Goal: Task Accomplishment & Management: Manage account settings

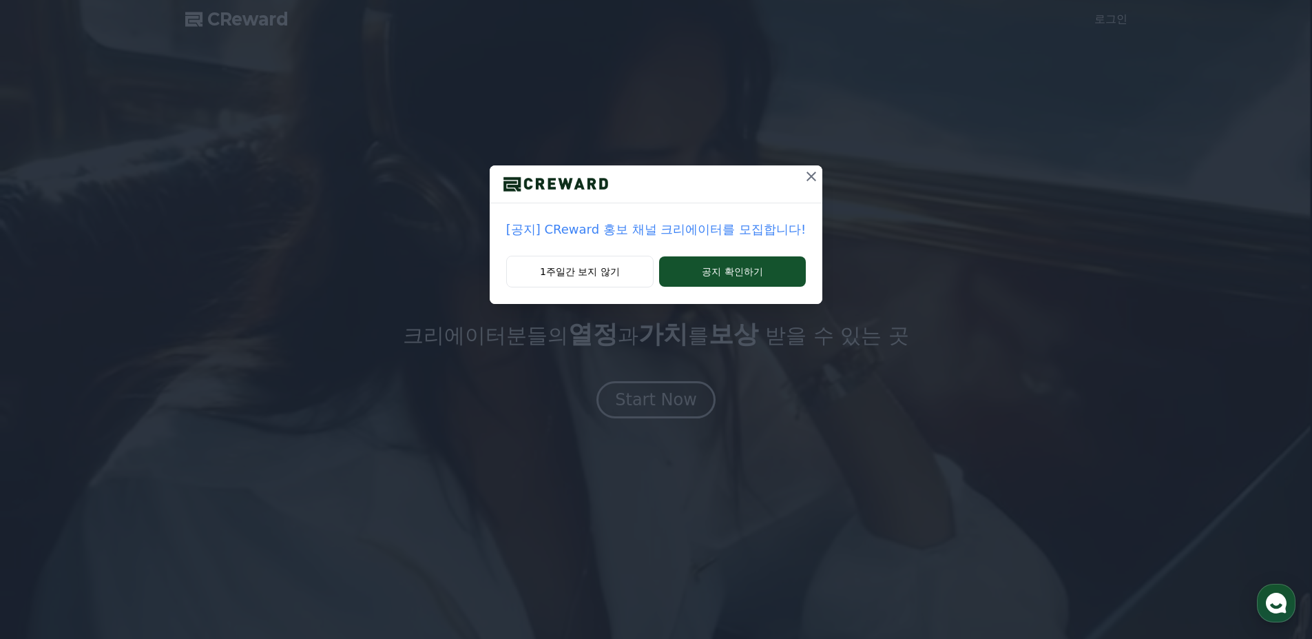
click at [803, 183] on icon at bounding box center [811, 176] width 17 height 17
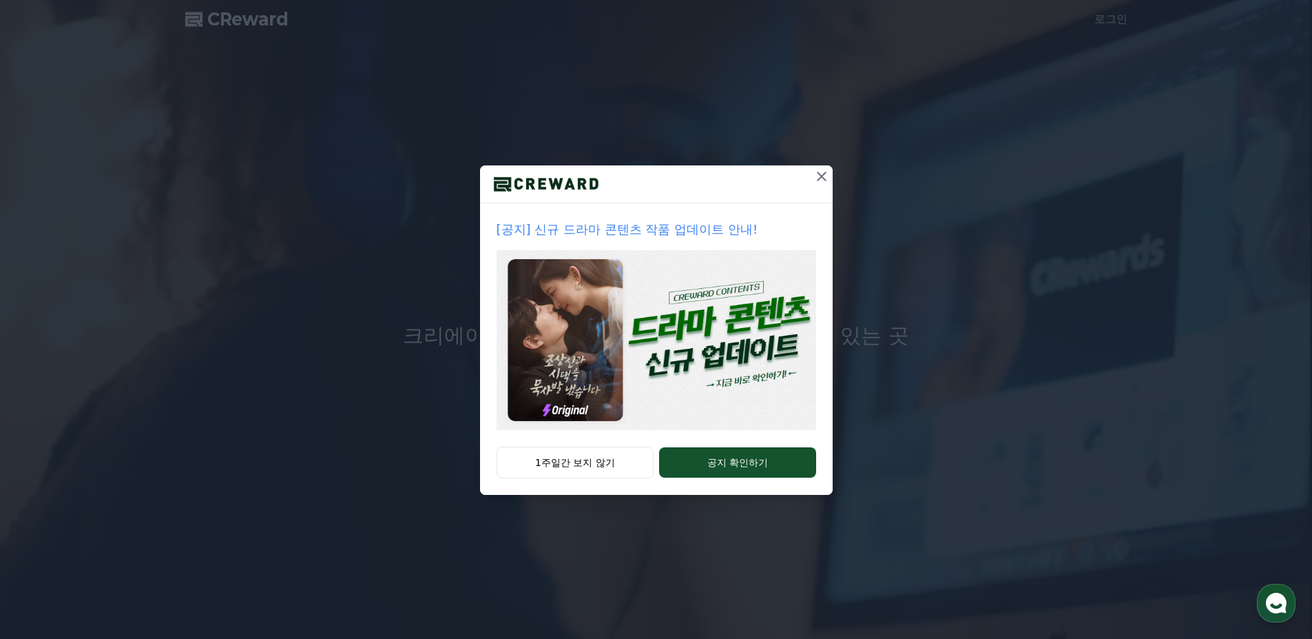
click at [825, 181] on icon at bounding box center [822, 176] width 17 height 17
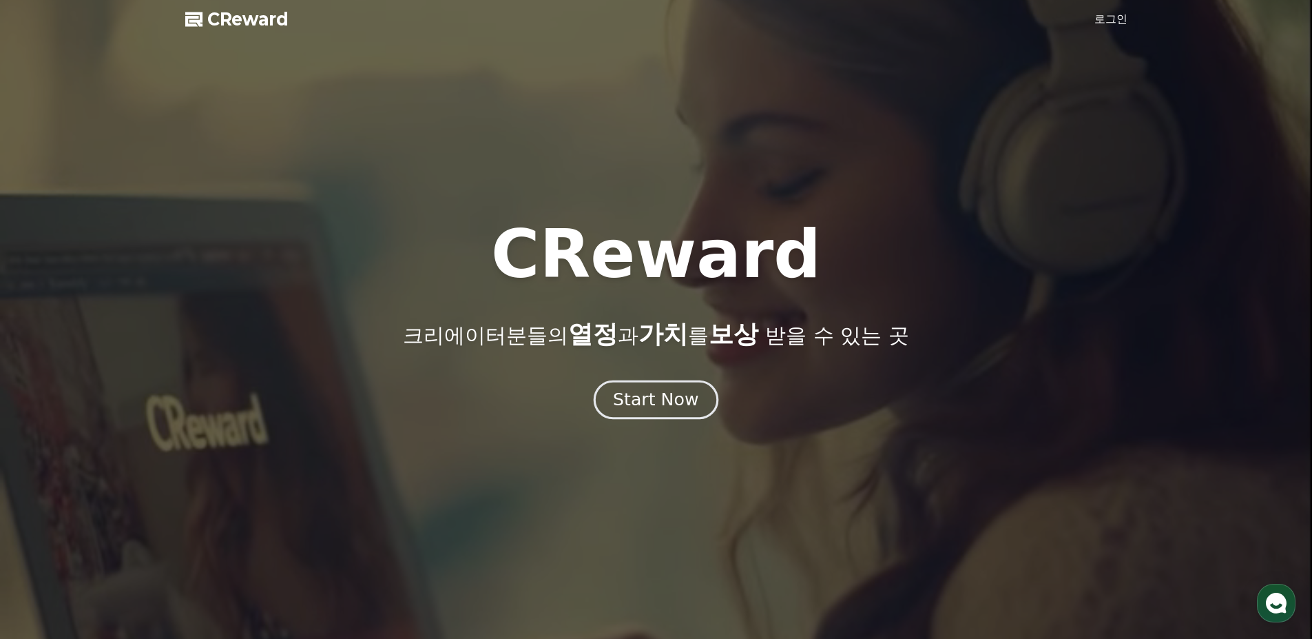
click at [647, 395] on div "Start Now" at bounding box center [655, 399] width 85 height 23
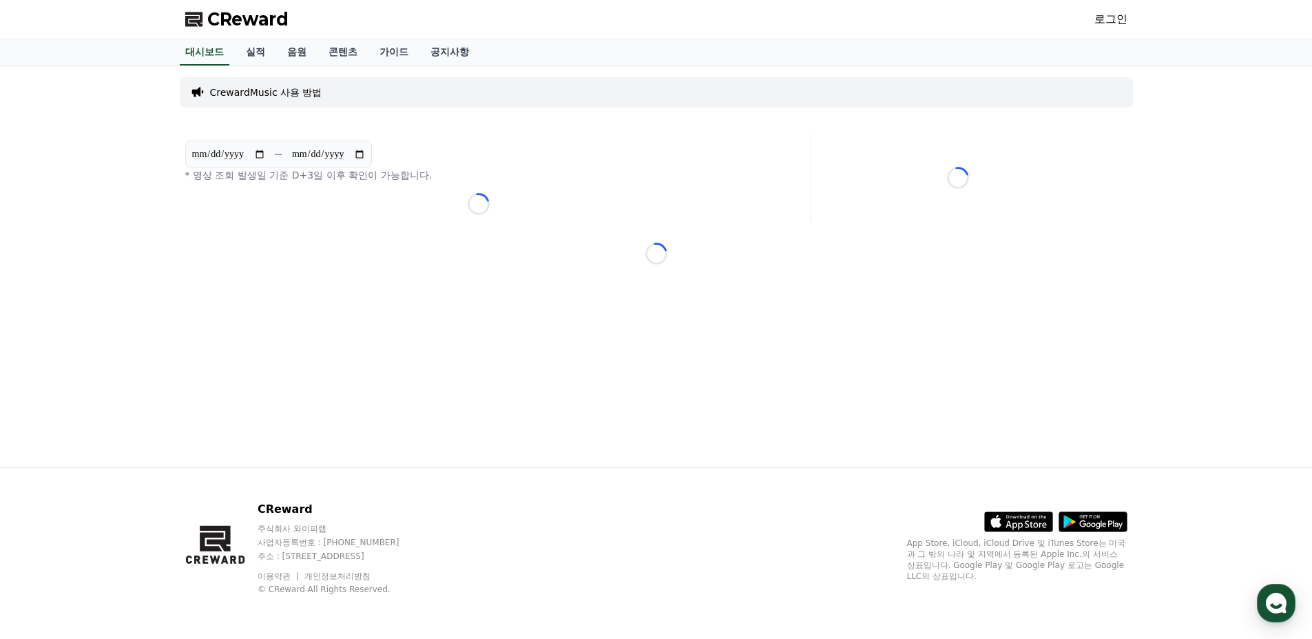
click at [1113, 14] on link "로그인" at bounding box center [1111, 19] width 33 height 17
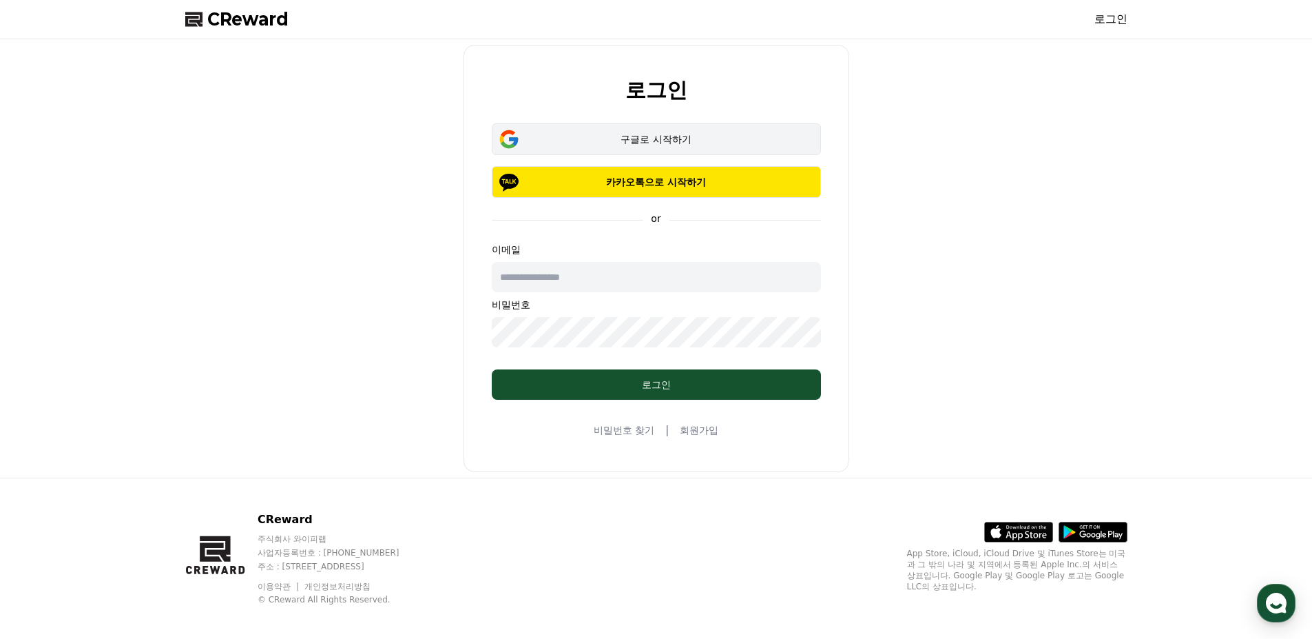
click at [682, 136] on div "구글로 시작하기" at bounding box center [656, 139] width 289 height 14
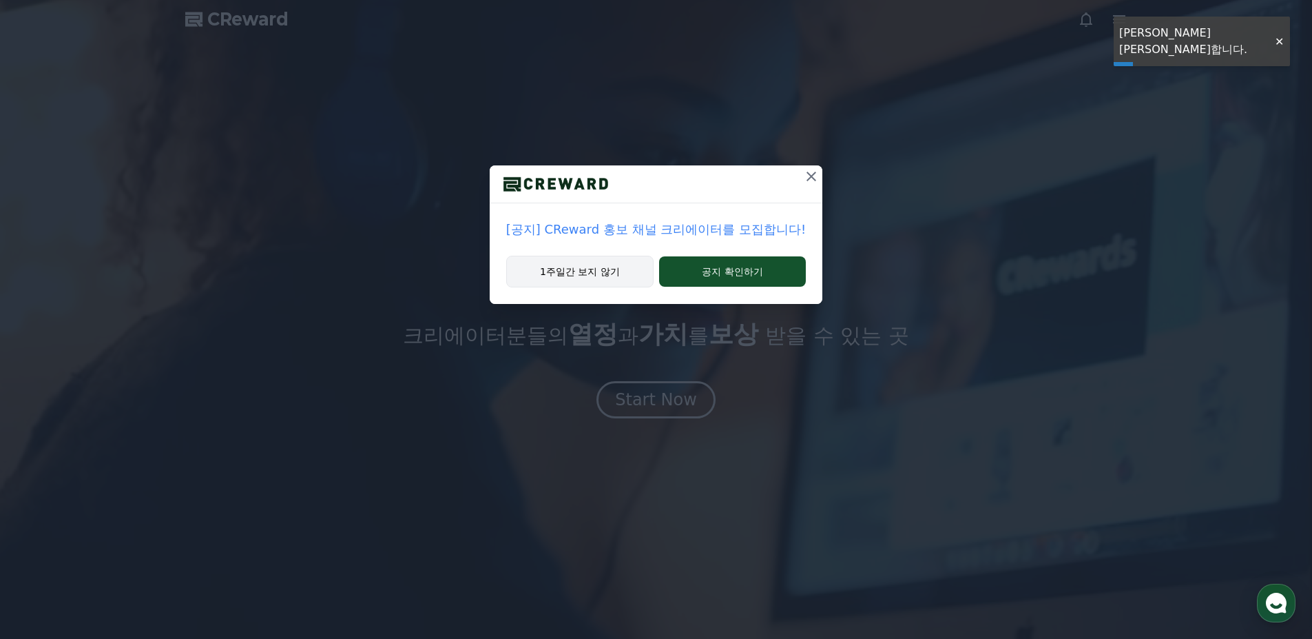
click at [607, 267] on button "1주일간 보지 않기" at bounding box center [579, 272] width 147 height 32
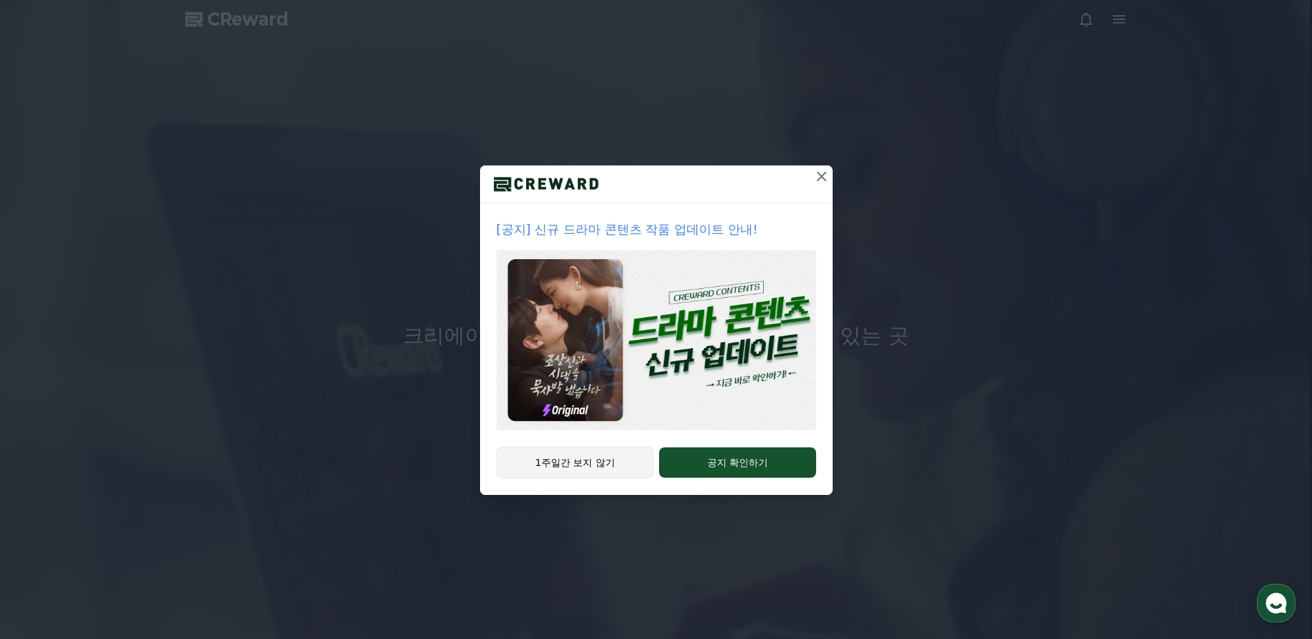
click at [605, 459] on button "1주일간 보지 않기" at bounding box center [576, 462] width 158 height 32
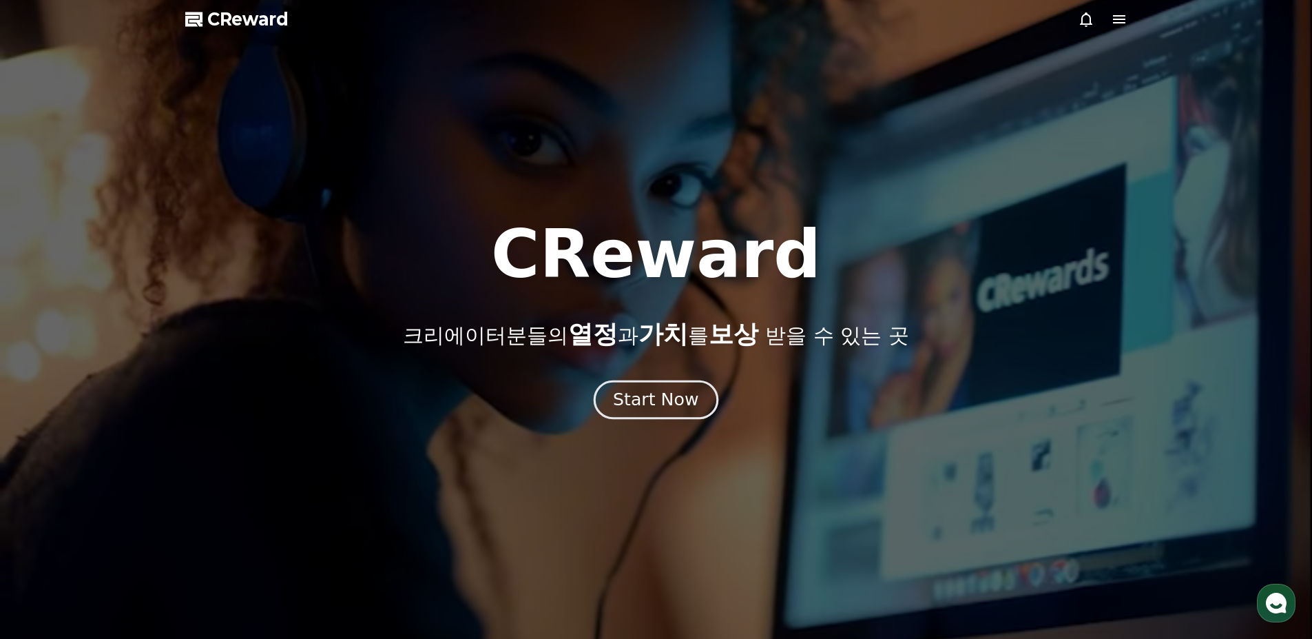
click at [673, 417] on button "Start Now" at bounding box center [656, 399] width 125 height 39
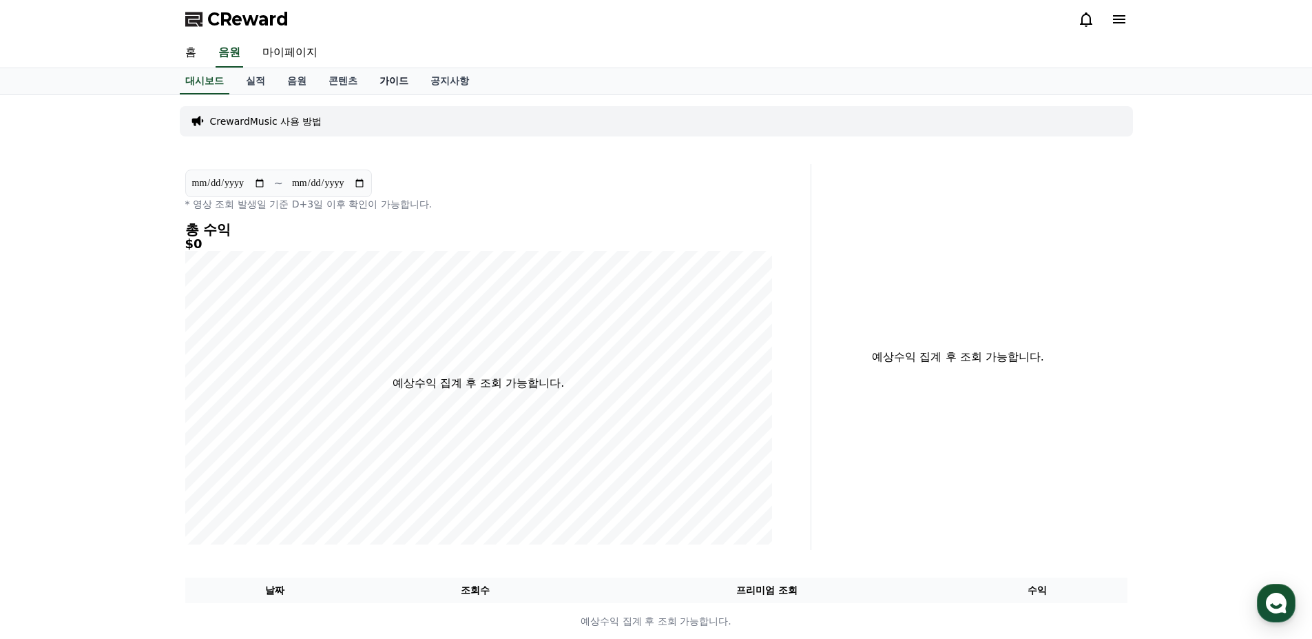
click at [400, 74] on link "가이드" at bounding box center [394, 81] width 51 height 26
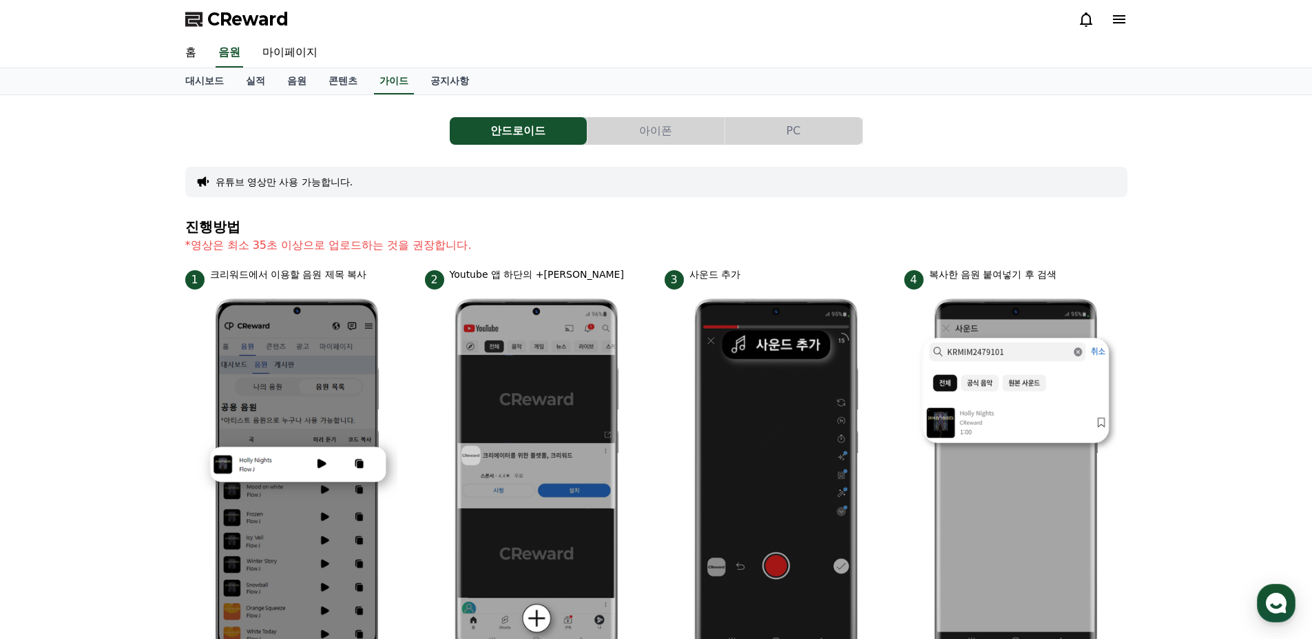
click at [1086, 143] on div "안드로이드 아이폰 PC" at bounding box center [656, 131] width 942 height 28
click at [798, 119] on button "PC" at bounding box center [793, 131] width 137 height 28
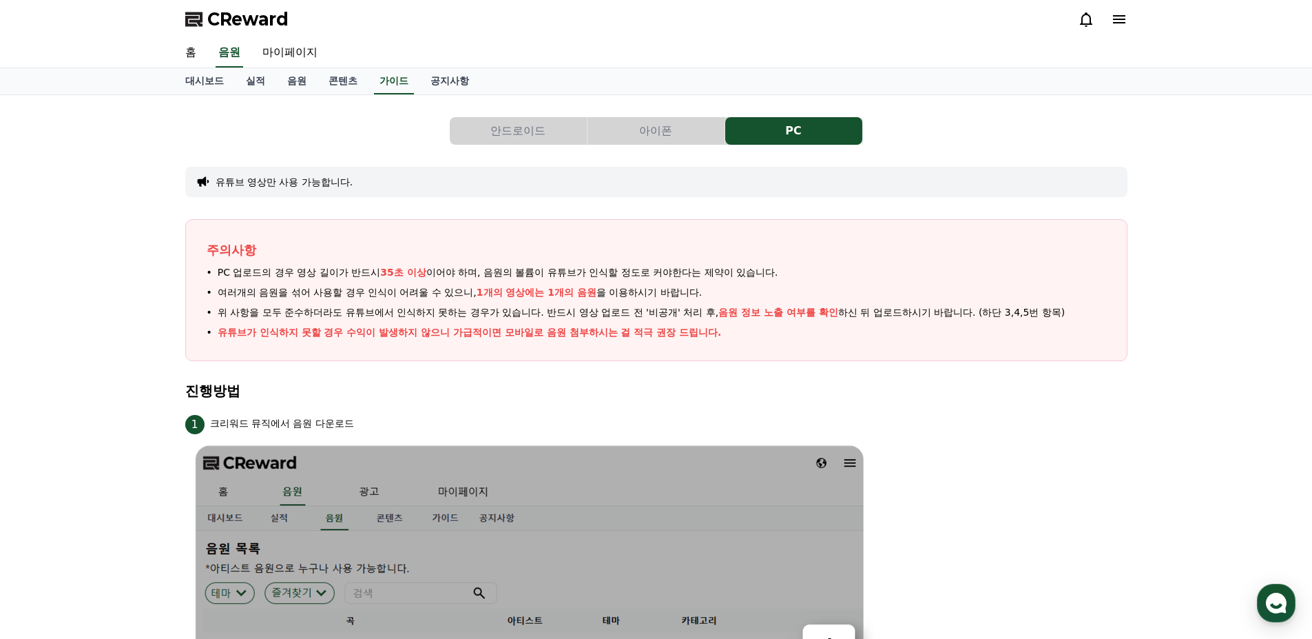
click at [1105, 415] on div "1 크리워드 뮤직에서 음원 다운로드" at bounding box center [656, 423] width 942 height 22
click at [330, 80] on link "콘텐츠" at bounding box center [343, 81] width 51 height 26
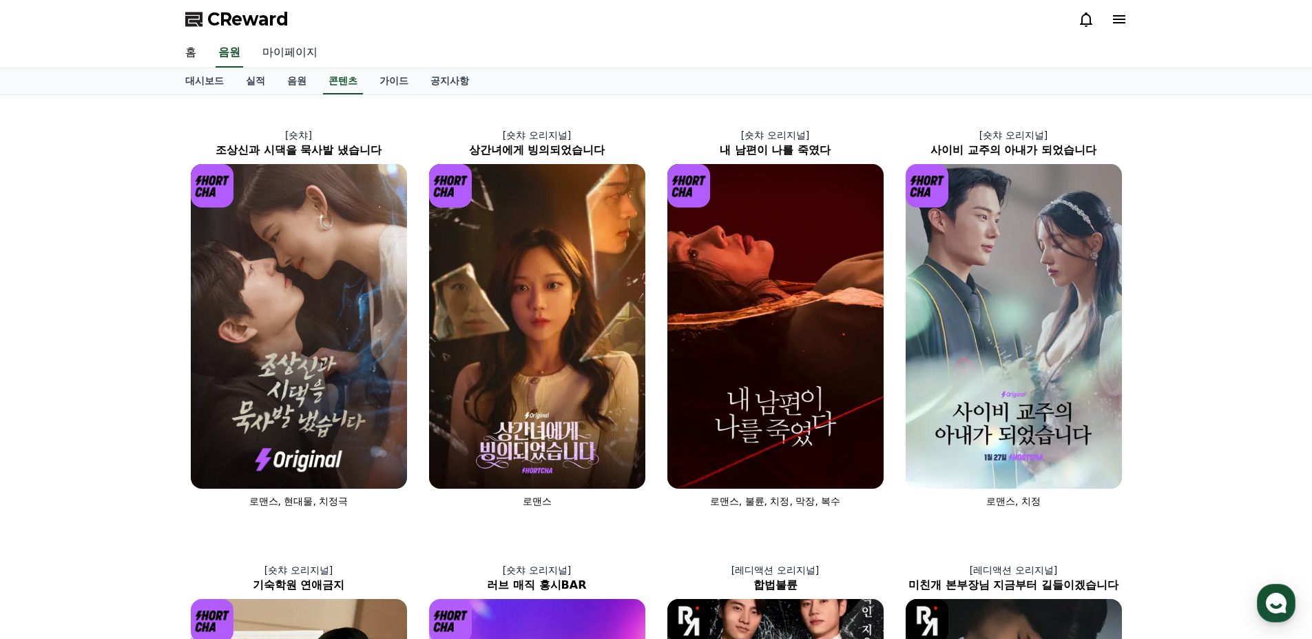
click at [280, 50] on link "마이페이지" at bounding box center [289, 53] width 77 height 29
select select "**********"
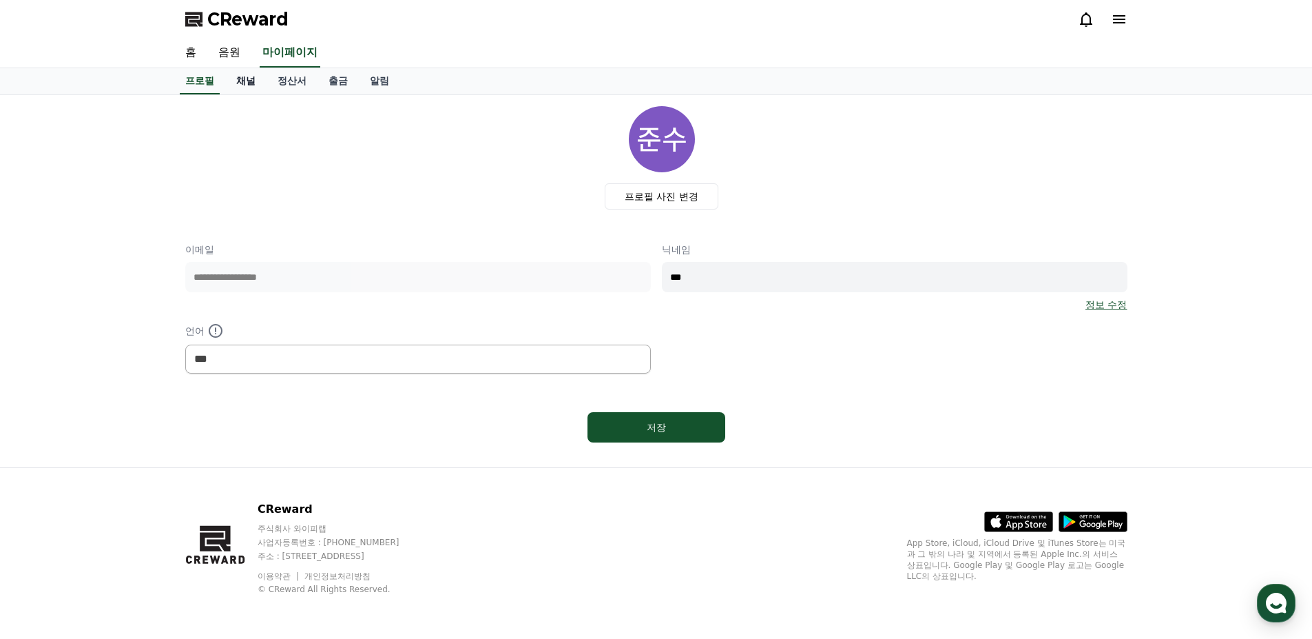
click at [244, 79] on link "채널" at bounding box center [245, 81] width 41 height 26
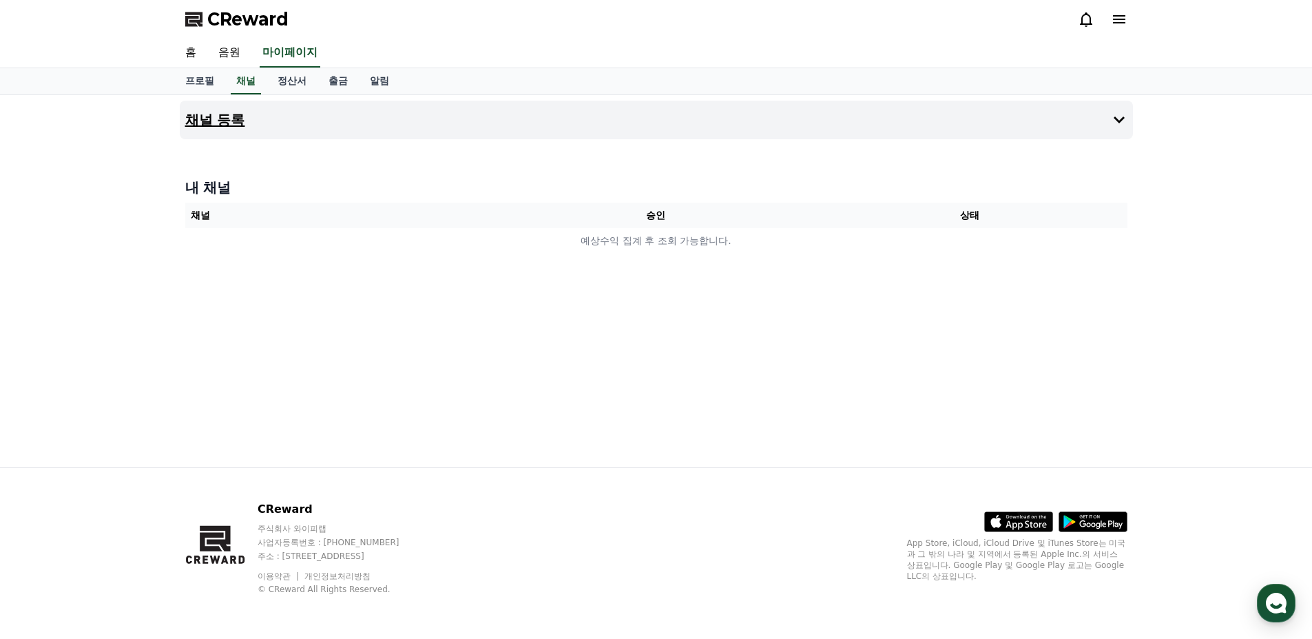
click at [1124, 118] on icon at bounding box center [1119, 119] width 11 height 7
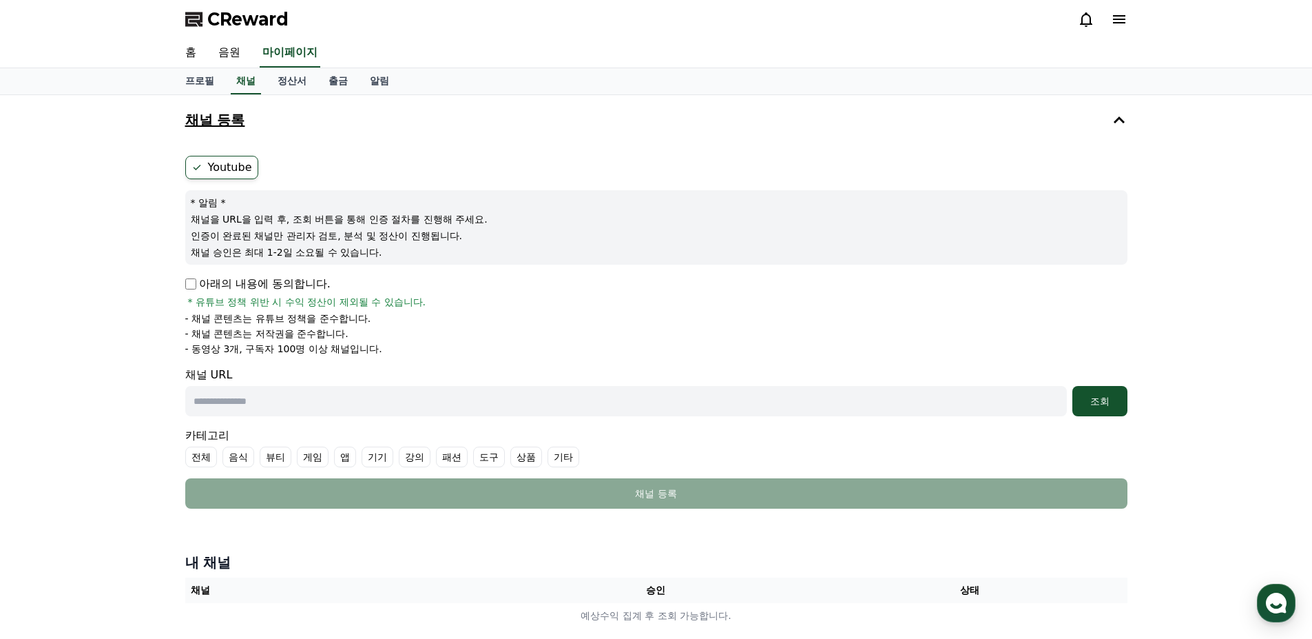
click at [215, 174] on label "Youtube" at bounding box center [221, 167] width 73 height 23
click at [285, 400] on input "text" at bounding box center [626, 401] width 882 height 30
type input "*"
click at [1091, 402] on div "조회" at bounding box center [1100, 401] width 44 height 14
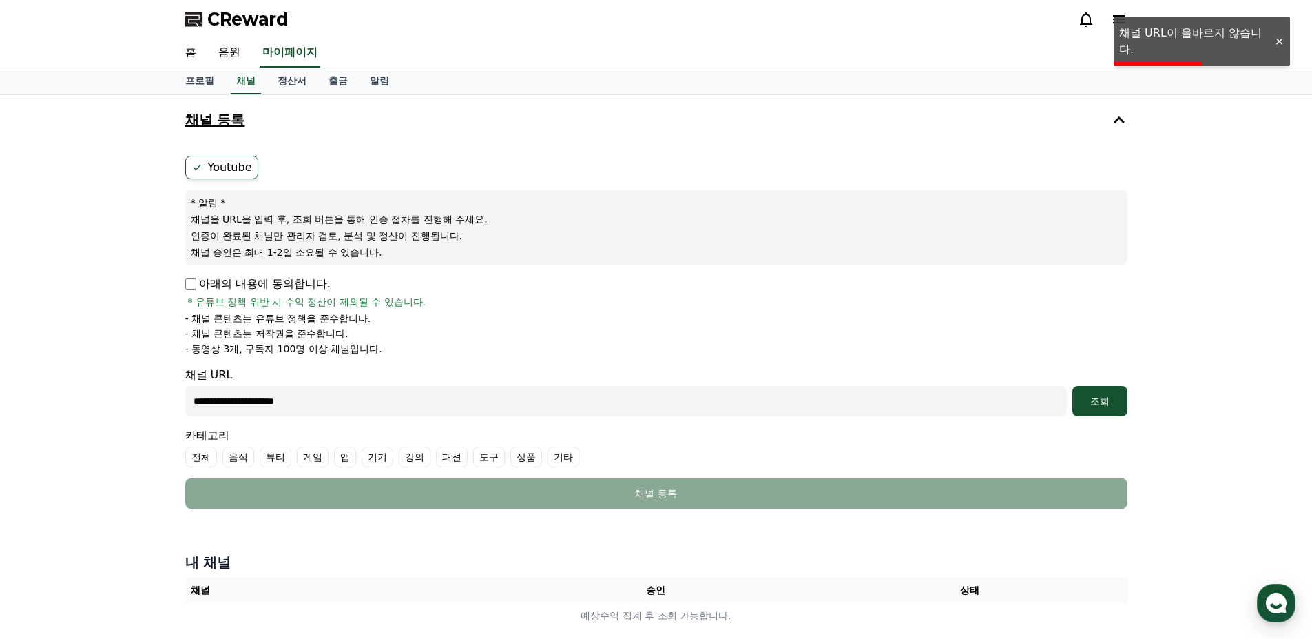
click at [391, 401] on input "**********" at bounding box center [626, 401] width 882 height 30
paste input "**********"
type input "**********"
click at [1105, 396] on div "조회" at bounding box center [1100, 401] width 44 height 14
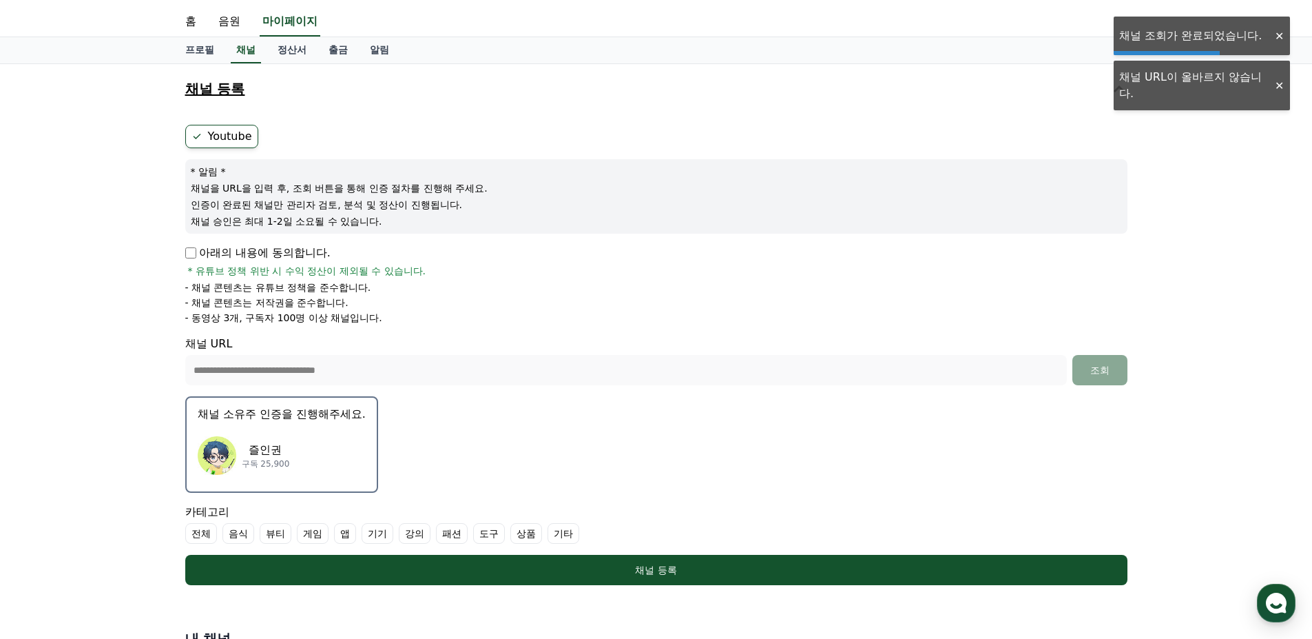
scroll to position [138, 0]
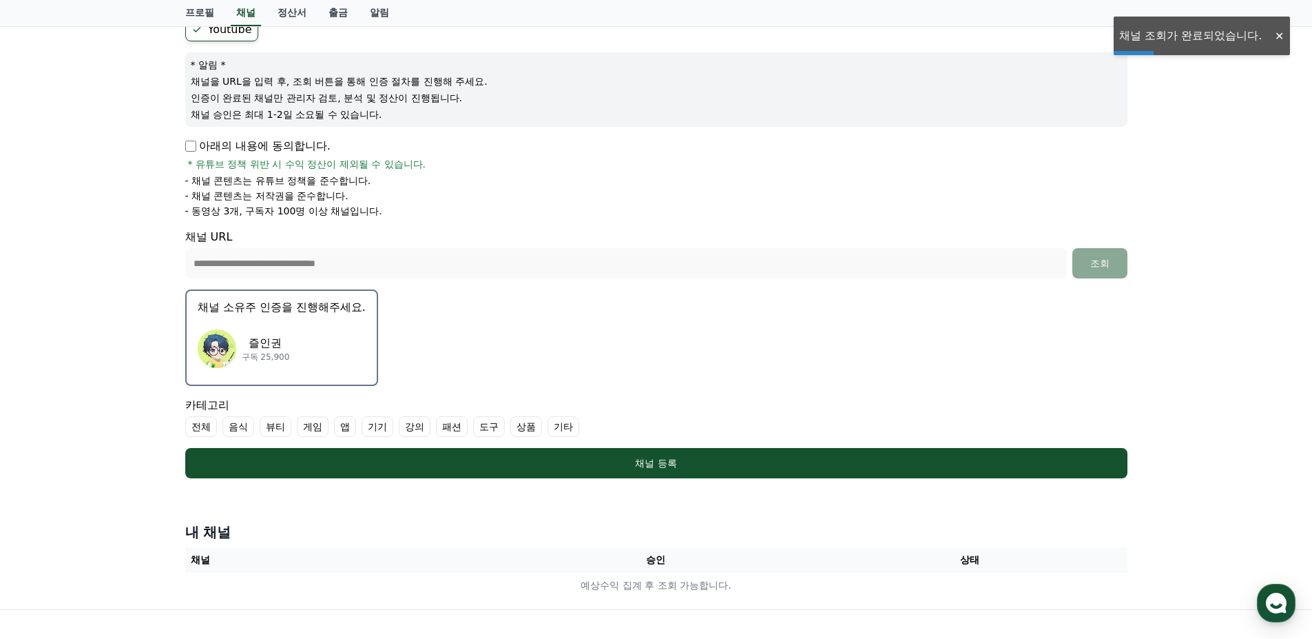
click at [362, 323] on div "즐인권 구독 25,900" at bounding box center [282, 348] width 168 height 55
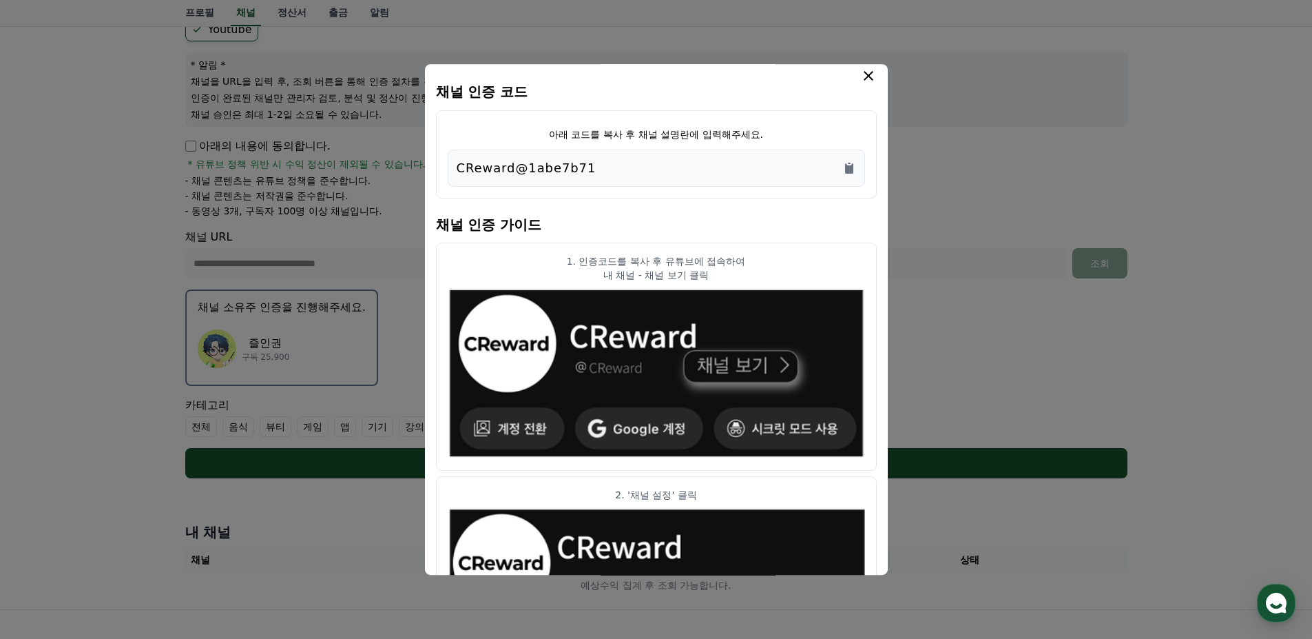
scroll to position [0, 0]
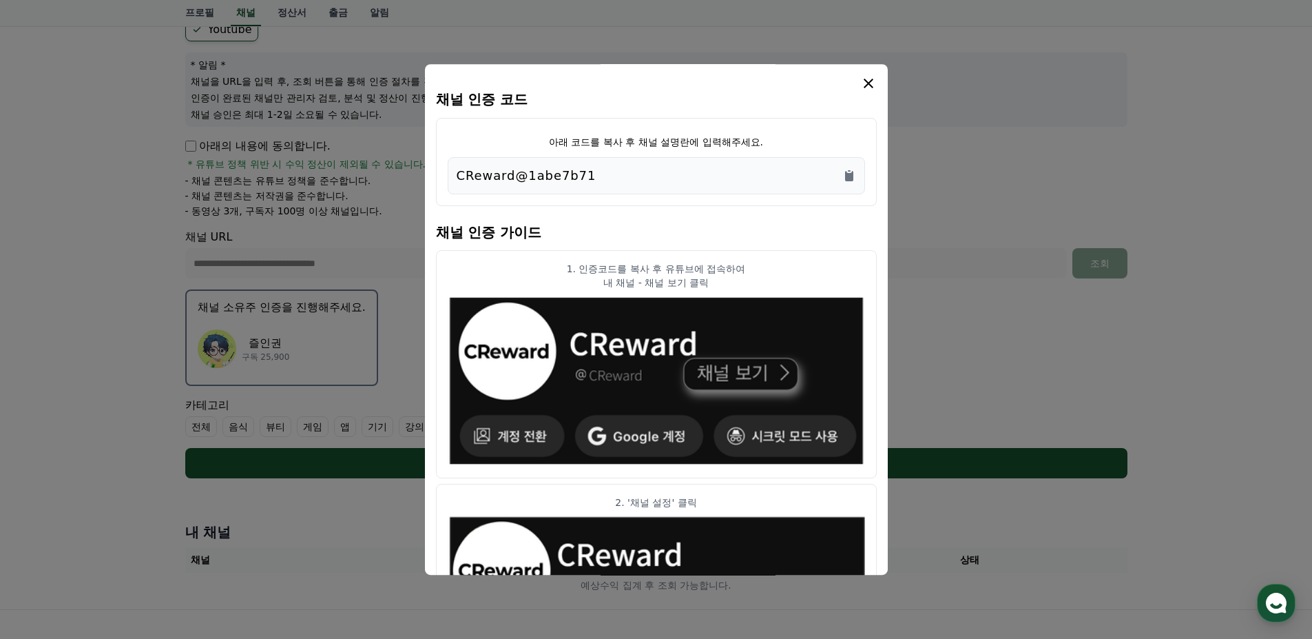
click at [628, 166] on div "CReward@1abe7b71" at bounding box center [657, 175] width 400 height 19
click at [850, 179] on icon "Copy to clipboard" at bounding box center [849, 176] width 8 height 10
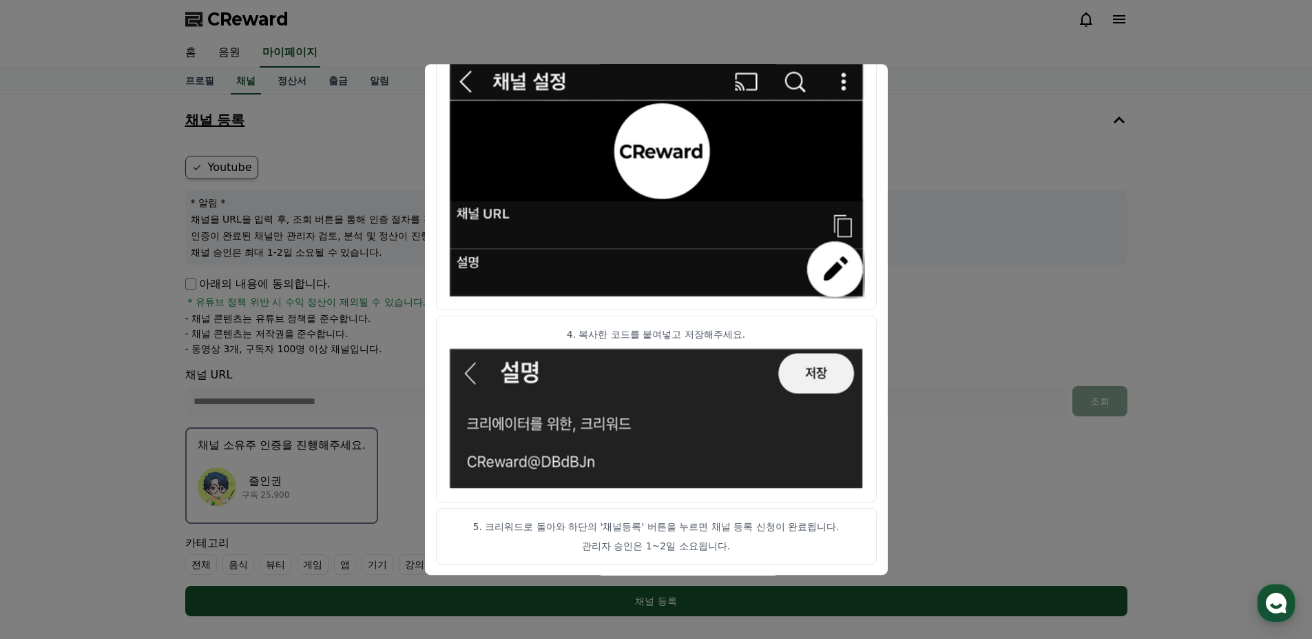
click at [1163, 205] on button "close modal" at bounding box center [656, 319] width 1312 height 639
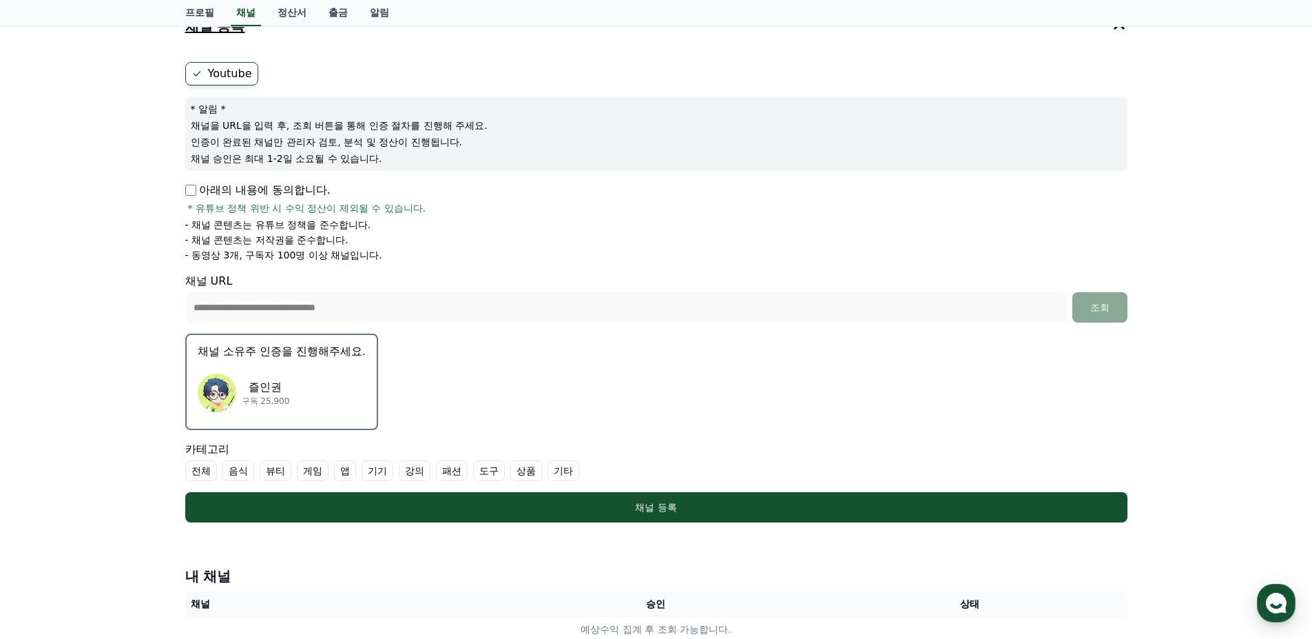
scroll to position [138, 0]
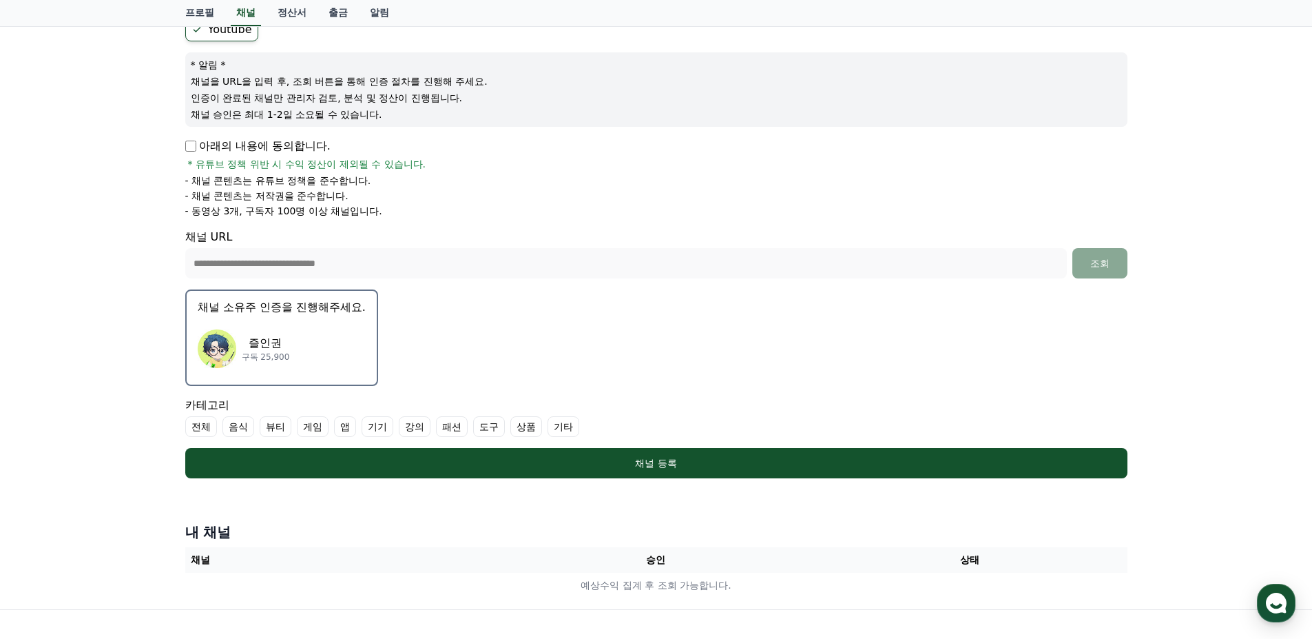
click at [298, 340] on div "즐인권 구독 25,900" at bounding box center [282, 348] width 168 height 55
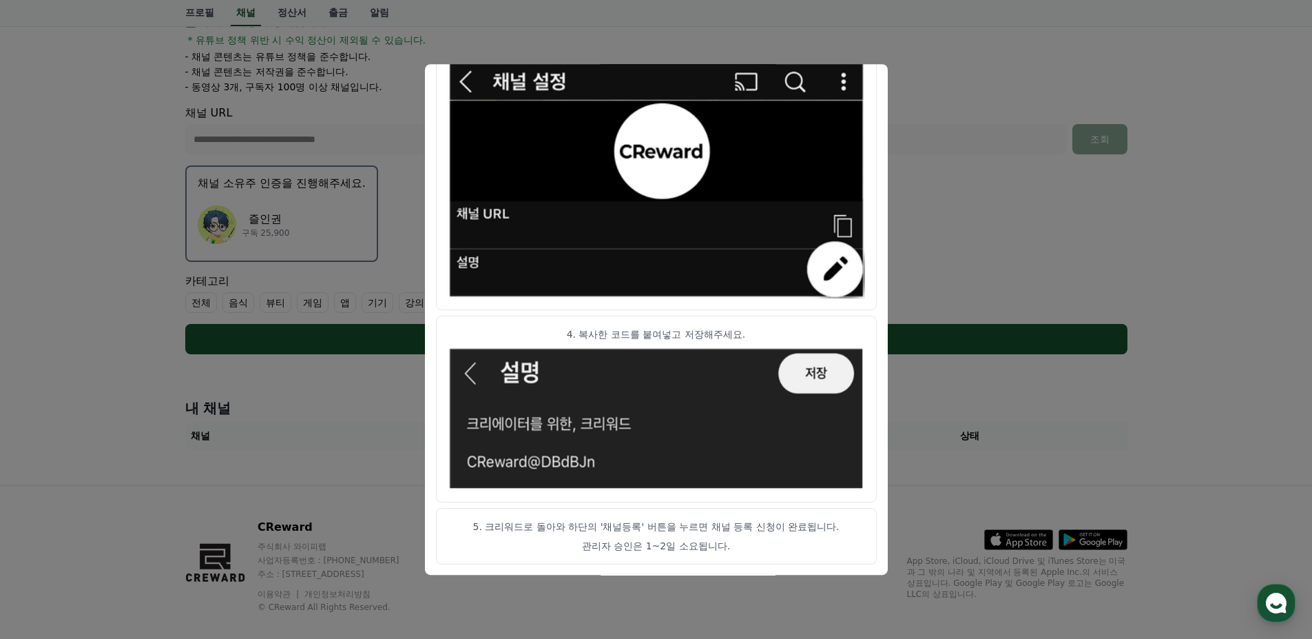
scroll to position [276, 0]
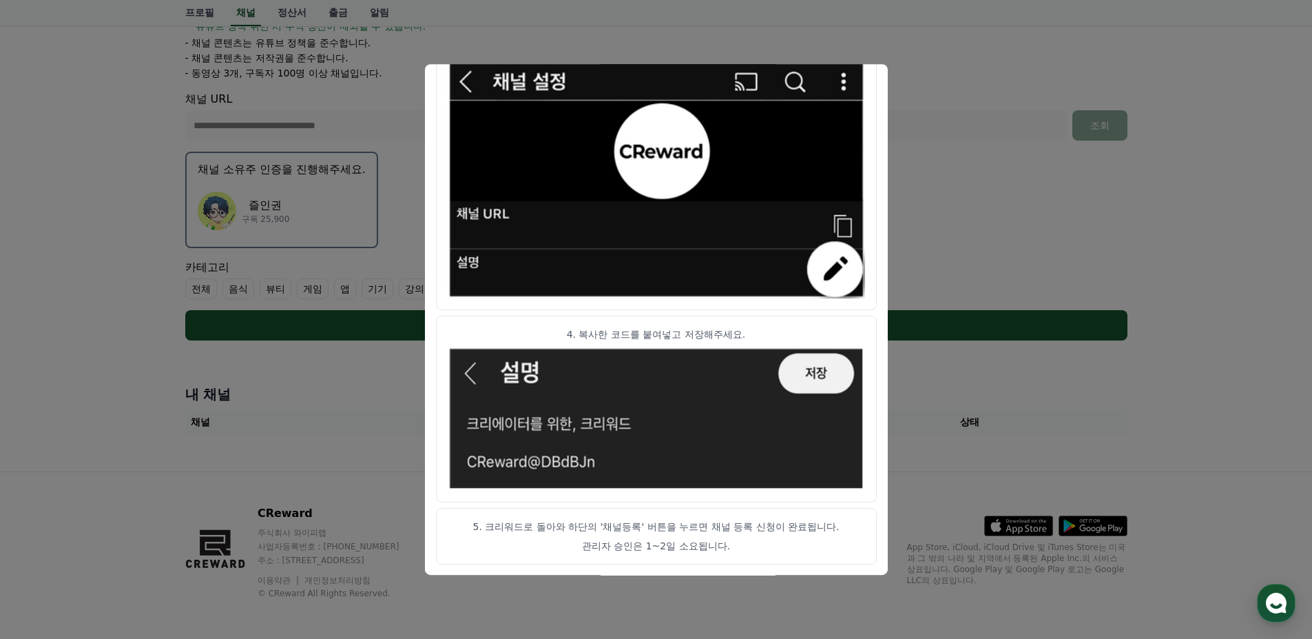
click at [1016, 374] on button "close modal" at bounding box center [656, 319] width 1312 height 639
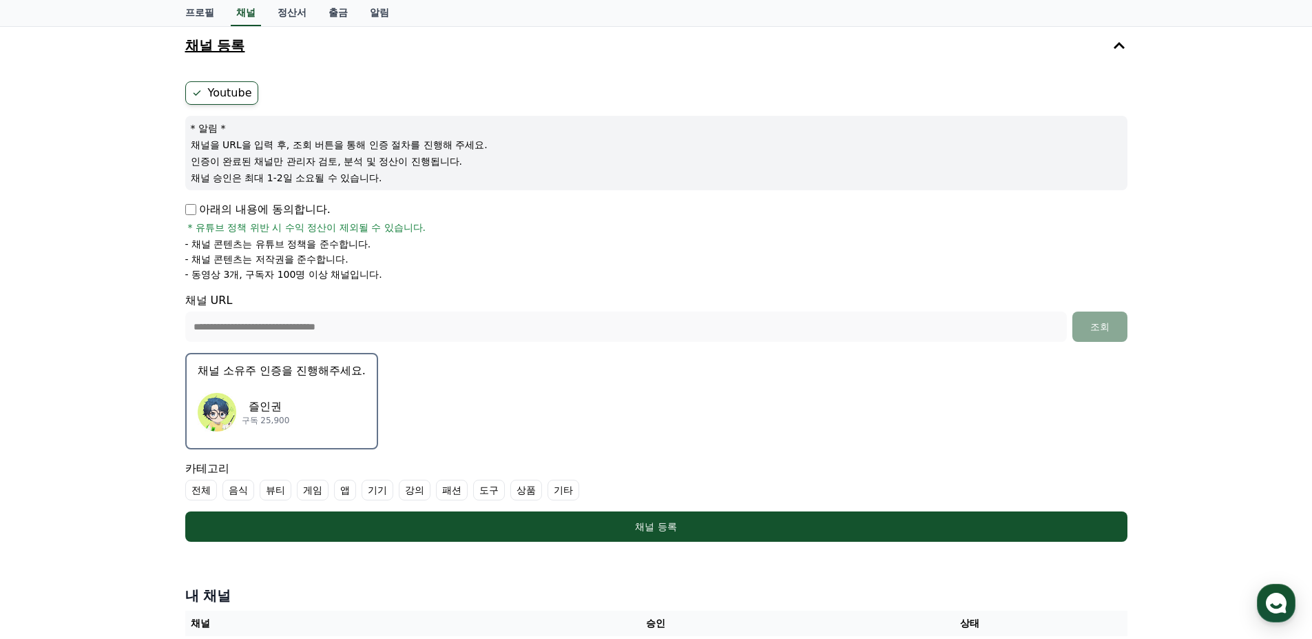
scroll to position [207, 0]
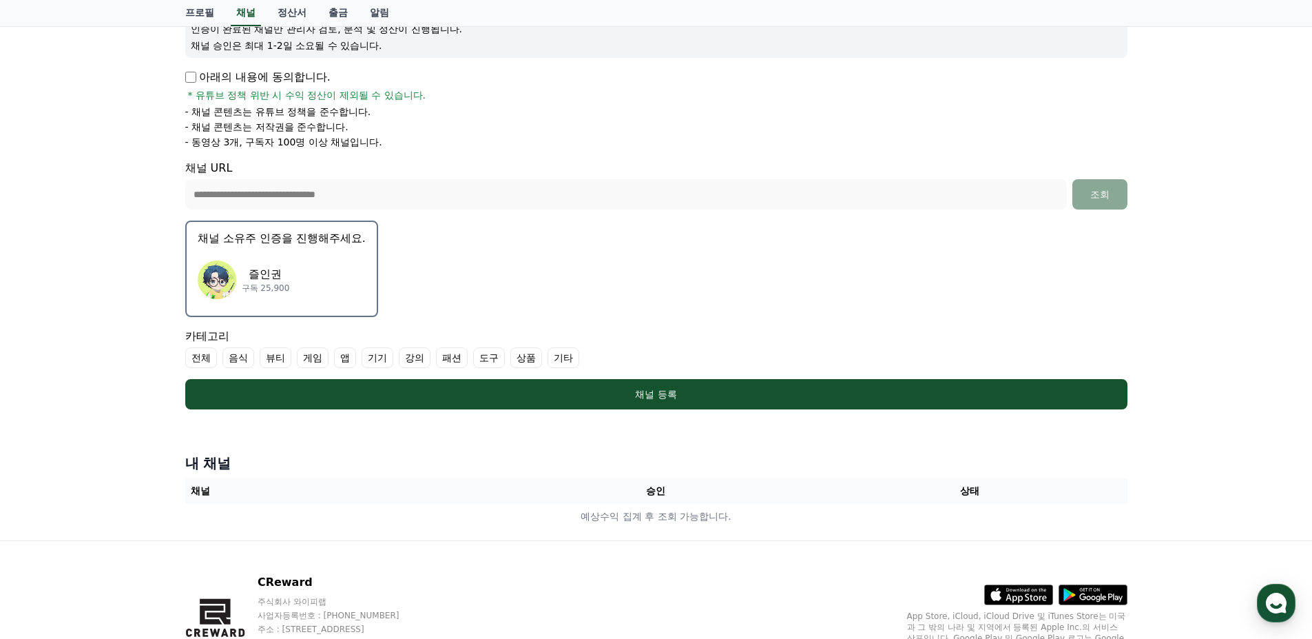
click at [683, 293] on form "**********" at bounding box center [656, 179] width 942 height 460
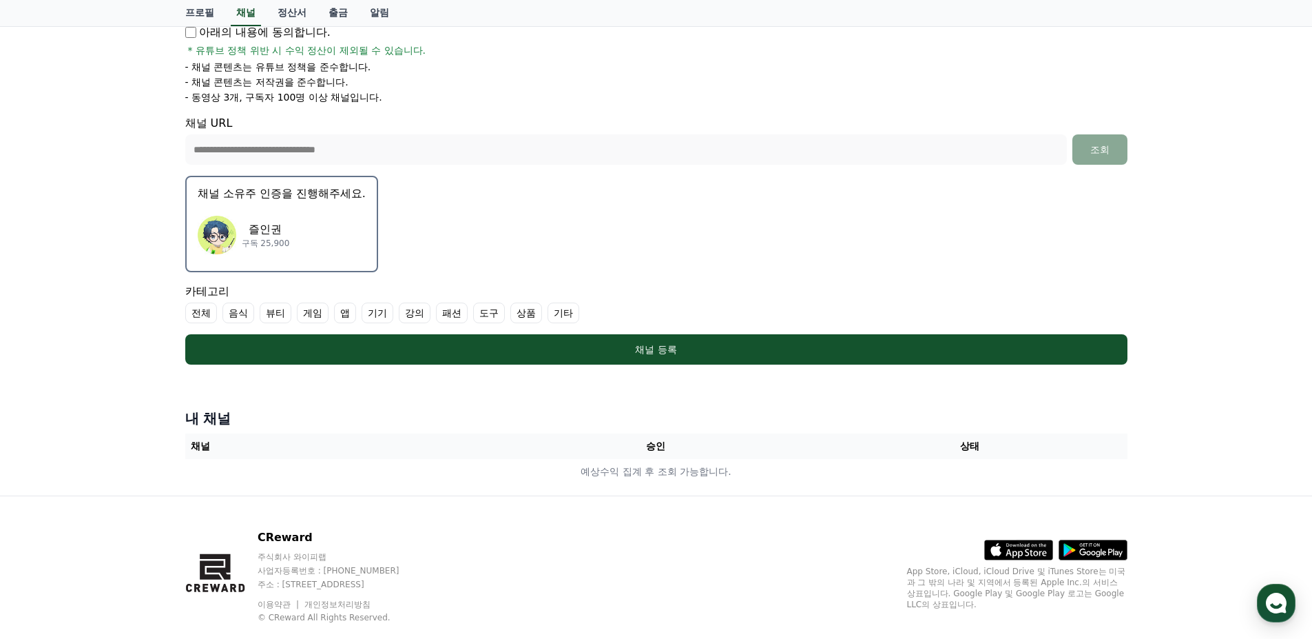
scroll to position [280, 0]
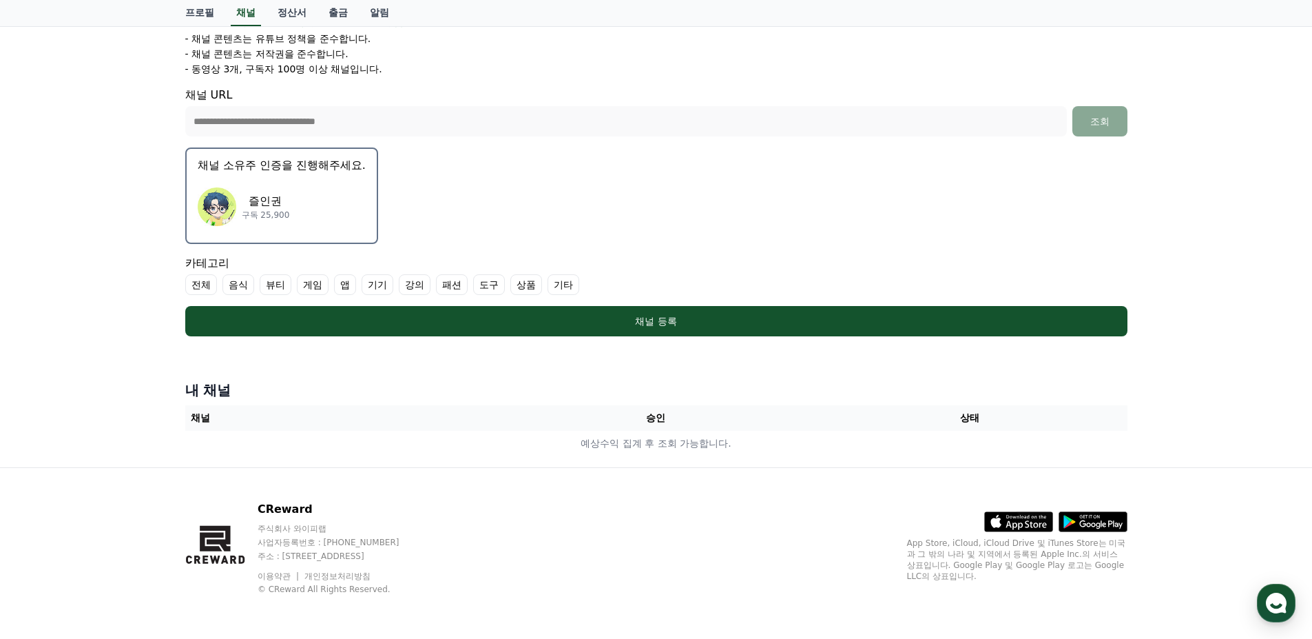
click at [302, 278] on label "게임" at bounding box center [313, 284] width 32 height 21
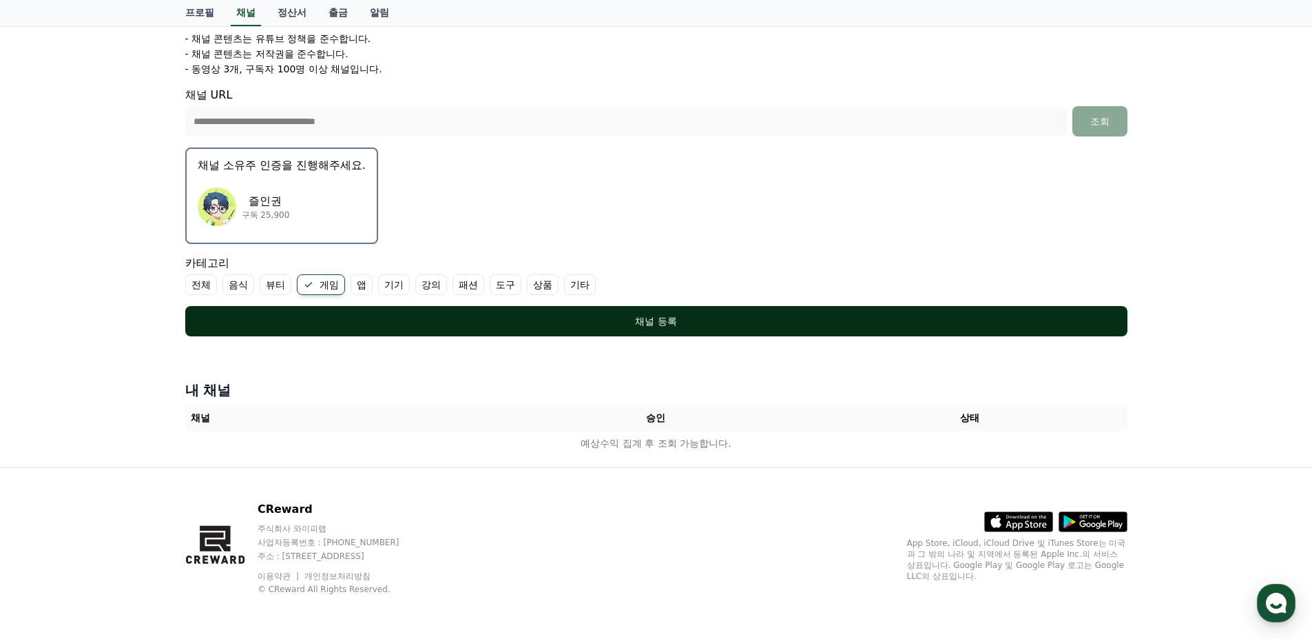
click at [675, 328] on button "채널 등록" at bounding box center [656, 321] width 942 height 30
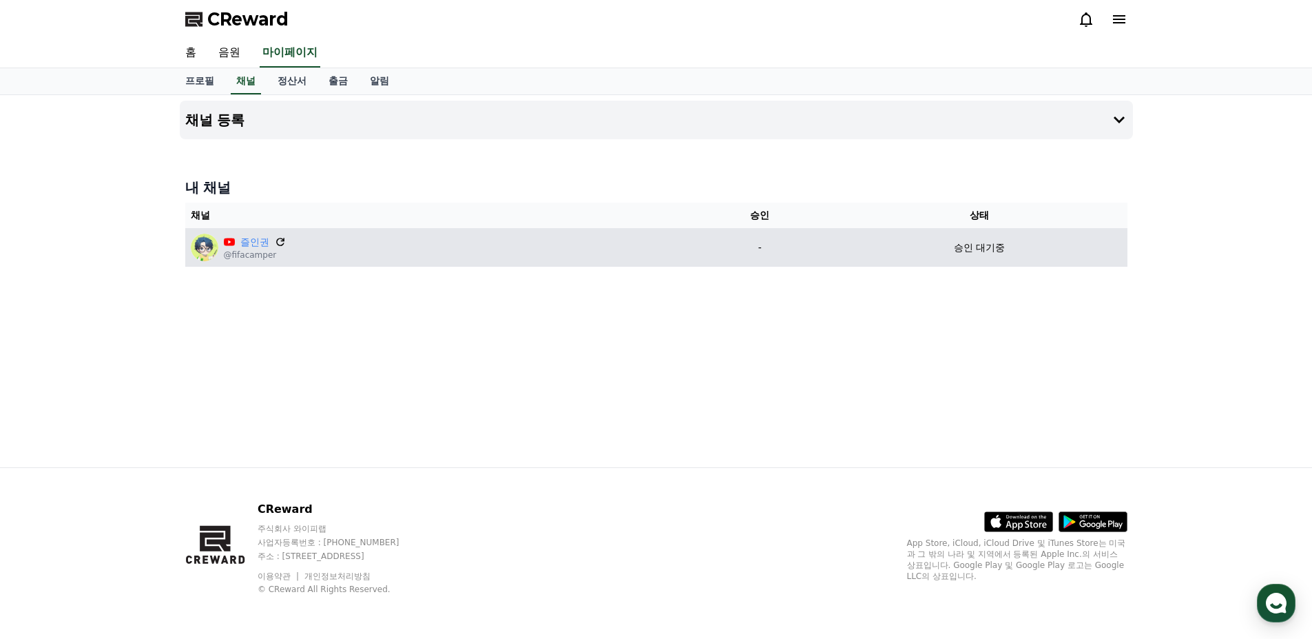
click at [280, 245] on icon at bounding box center [280, 242] width 12 height 12
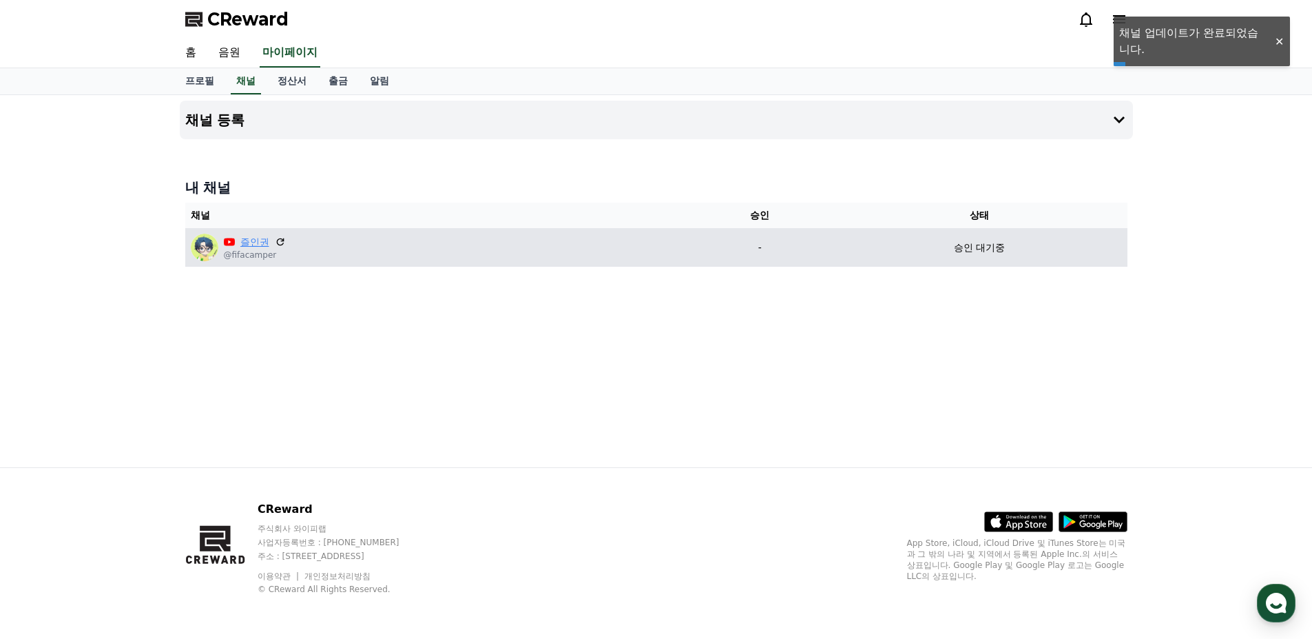
click at [243, 243] on link "즐인권" at bounding box center [254, 242] width 29 height 14
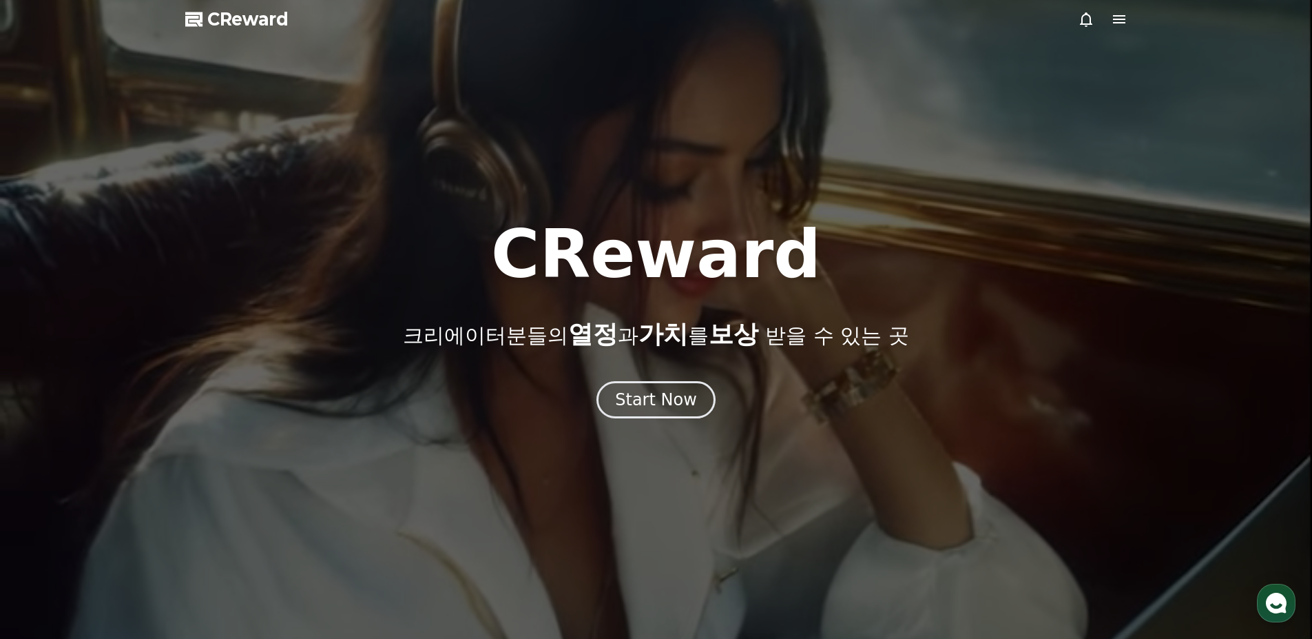
click at [1117, 21] on icon at bounding box center [1119, 19] width 17 height 17
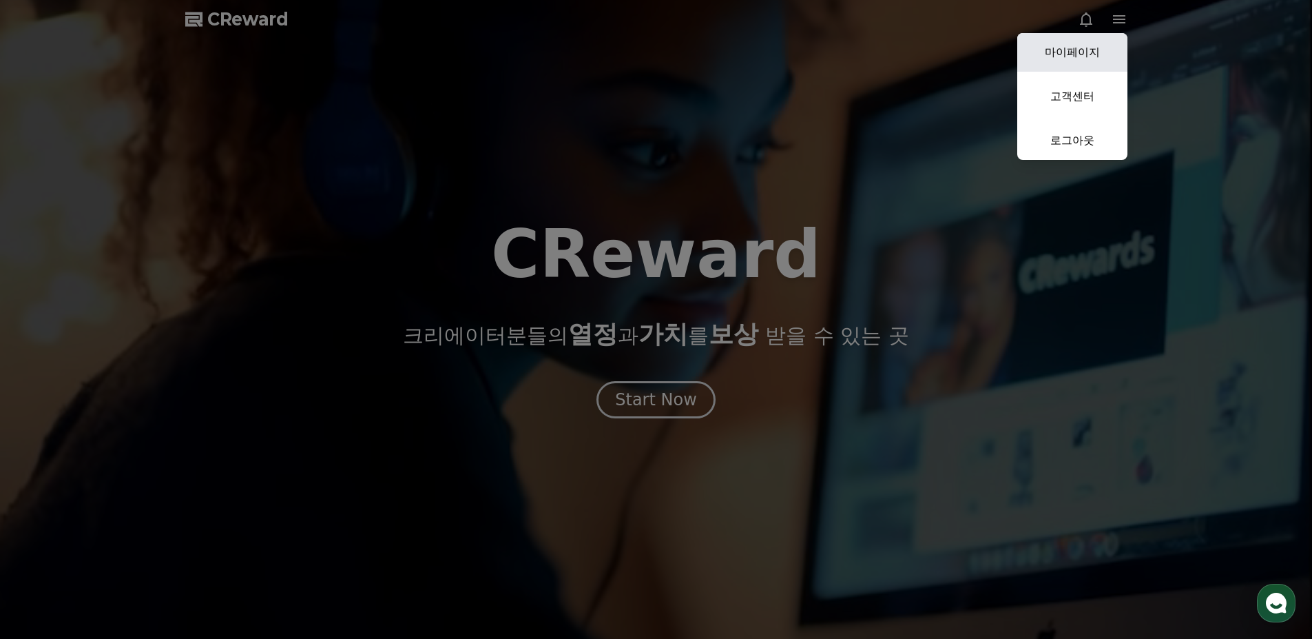
click at [1104, 49] on link "마이페이지" at bounding box center [1073, 52] width 110 height 39
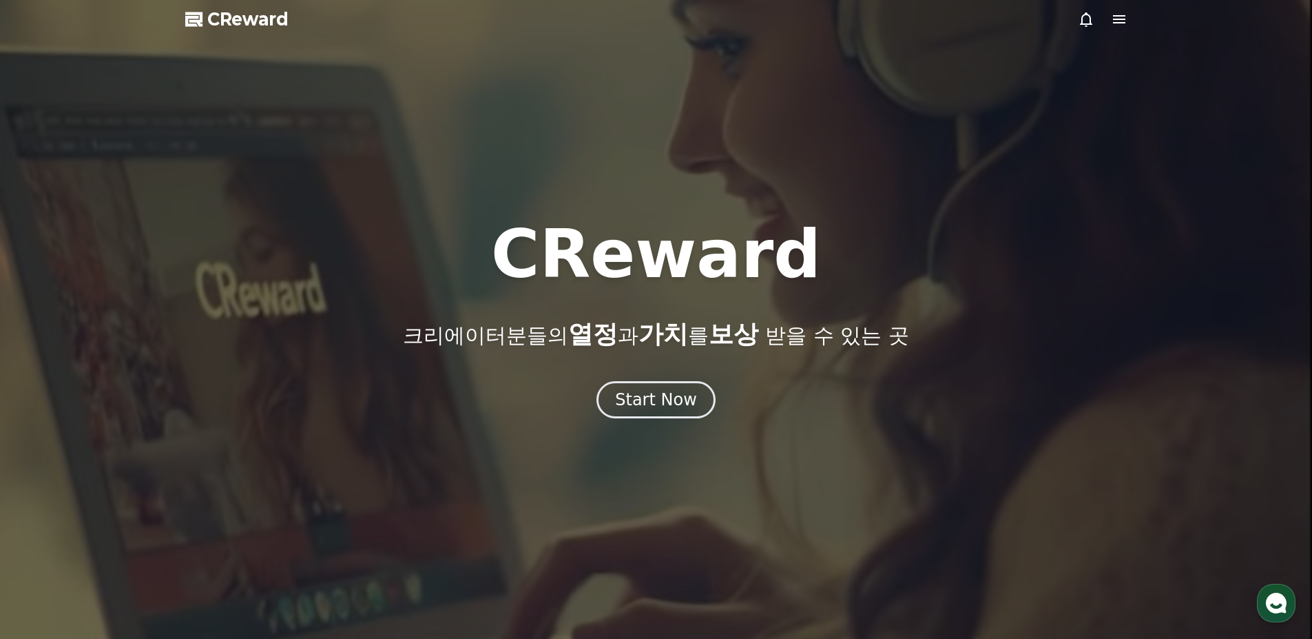
select select "**********"
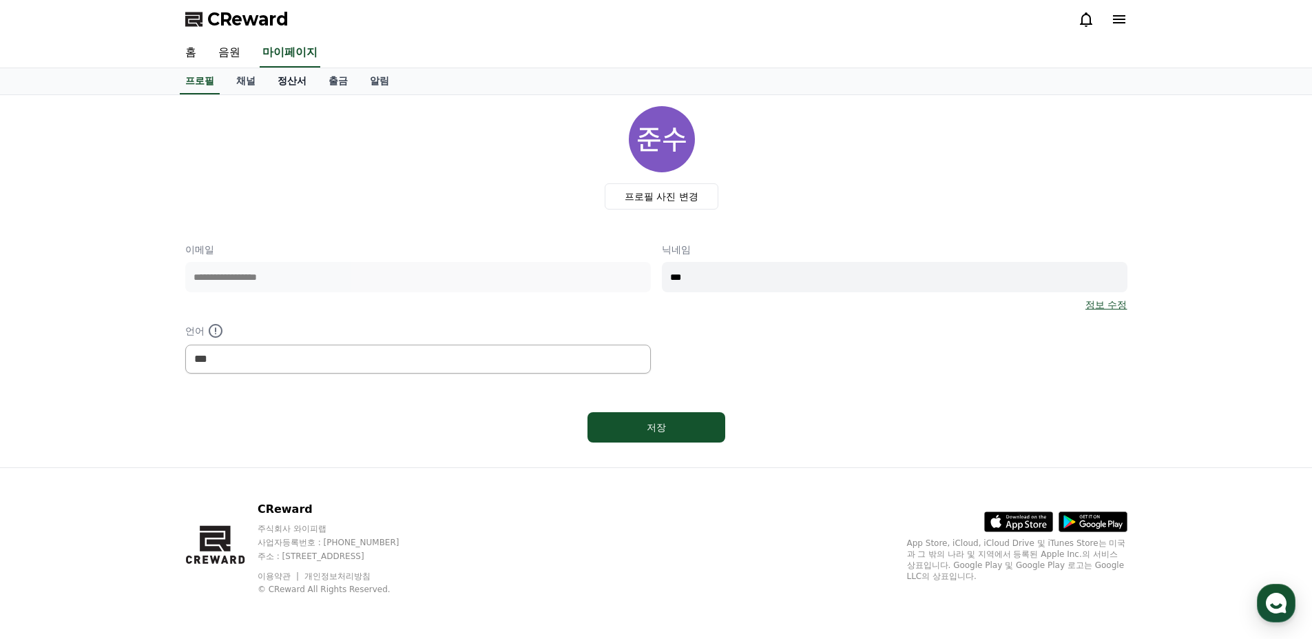
click at [277, 84] on link "정산서" at bounding box center [292, 81] width 51 height 26
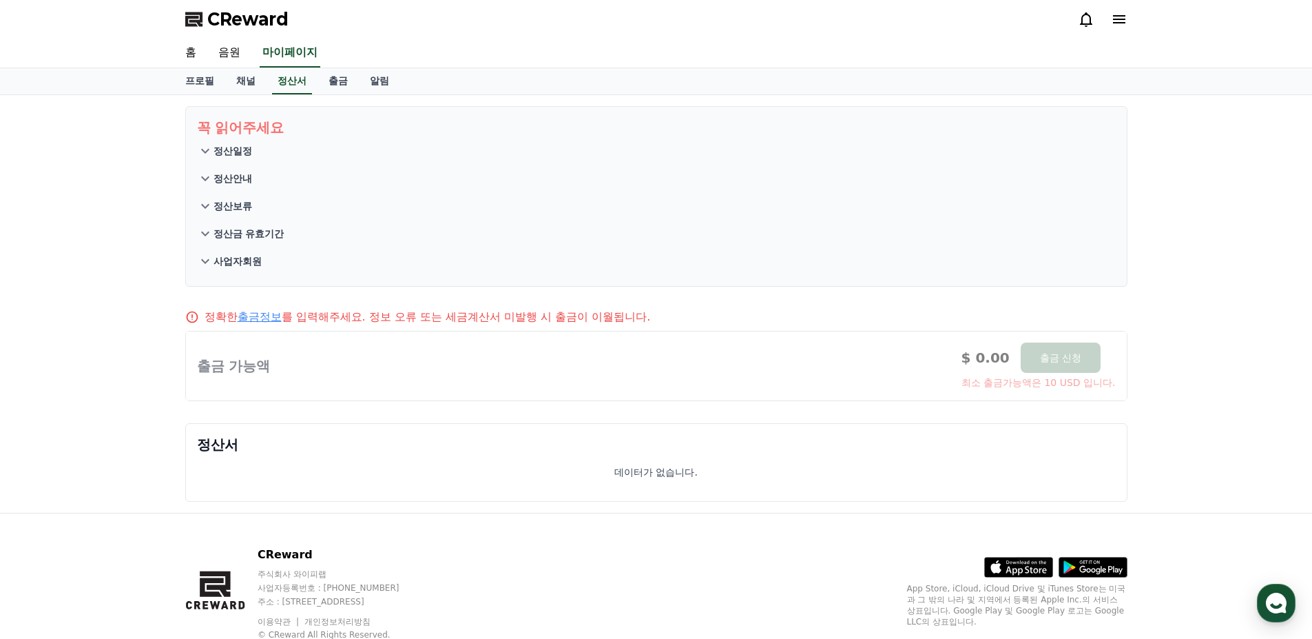
click at [201, 156] on icon at bounding box center [205, 151] width 17 height 17
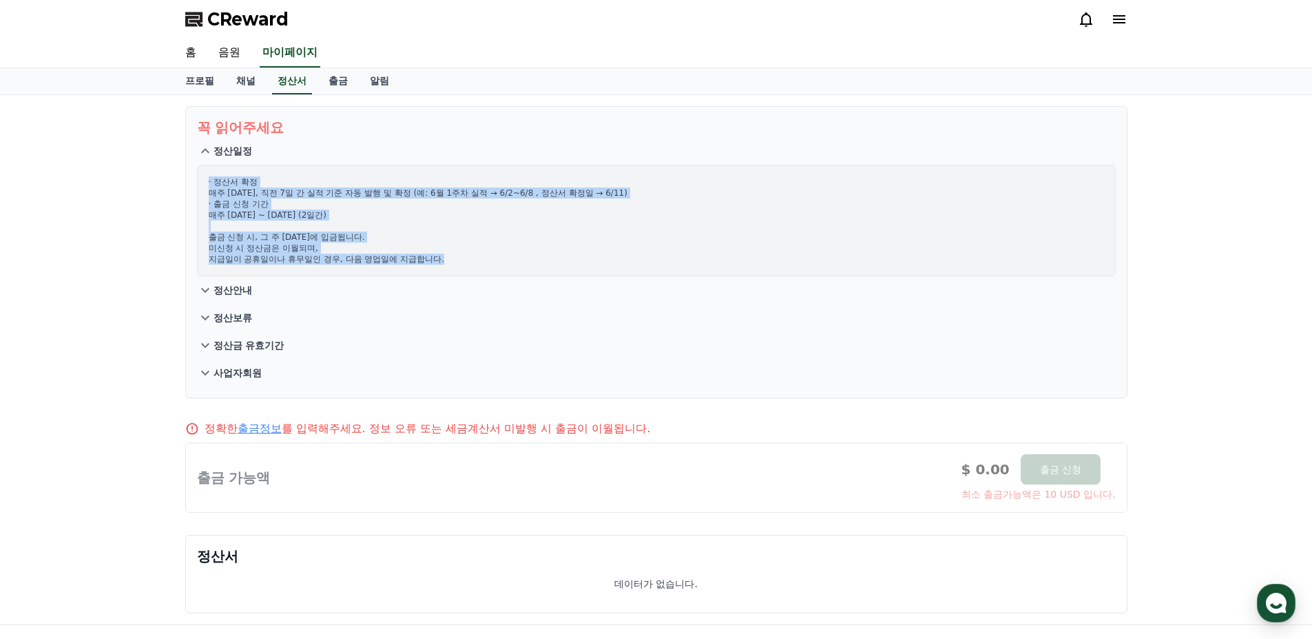
drag, startPoint x: 207, startPoint y: 183, endPoint x: 697, endPoint y: 264, distance: 497.1
click at [697, 264] on div "· 정산서 확정 매주 수요일, 직전 7일 간 실적 기준 자동 발행 및 확정 (예: 6월 1주차 실적 → 6/2~6/8 , 정산서 확정일 → 6…" at bounding box center [656, 221] width 919 height 112
click at [698, 265] on div "· 정산서 확정 매주 수요일, 직전 7일 간 실적 기준 자동 발행 및 확정 (예: 6월 1주차 실적 → 6/2~6/8 , 정산서 확정일 → 6…" at bounding box center [656, 221] width 919 height 112
drag, startPoint x: 698, startPoint y: 265, endPoint x: 181, endPoint y: 184, distance: 523.8
click at [181, 184] on div "꼭 읽어주세요 정산일정 · 정산서 확정 매주 수요일, 직전 7일 간 실적 기준 자동 발행 및 확정 (예: 6월 1주차 실적 → 6/2~6/8 …" at bounding box center [657, 252] width 954 height 303
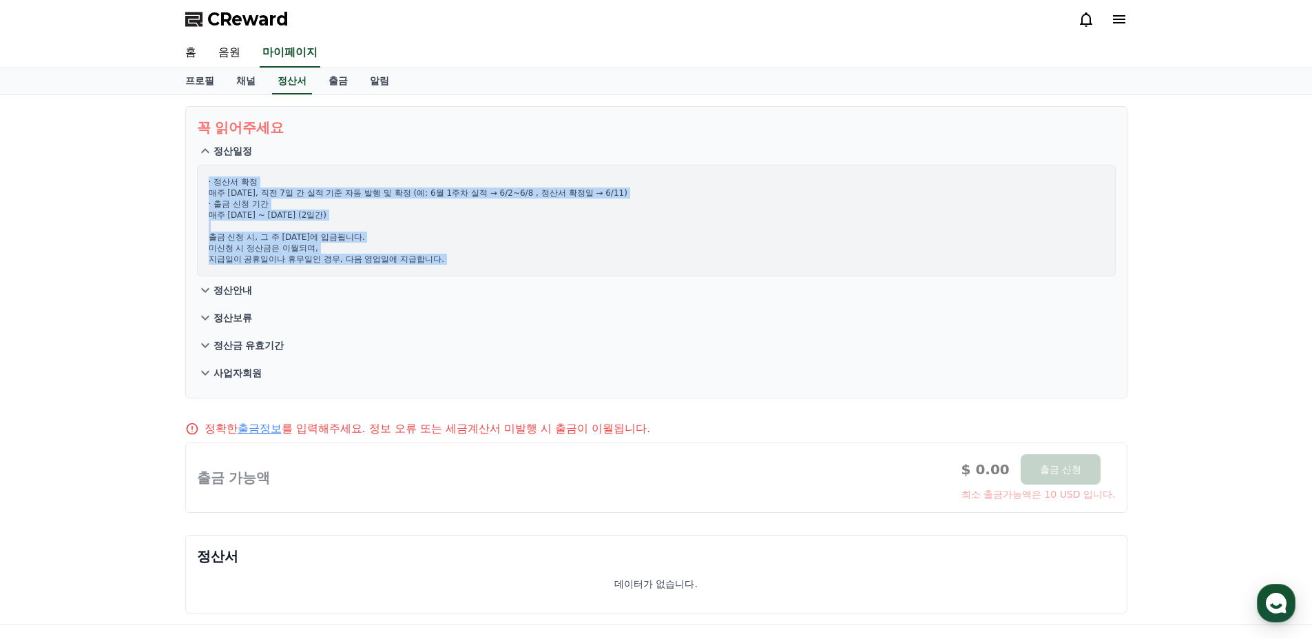
click at [482, 237] on p "· 정산서 확정 매주 수요일, 직전 7일 간 실적 기준 자동 발행 및 확정 (예: 6월 1주차 실적 → 6/2~6/8 , 정산서 확정일 → 6…" at bounding box center [657, 220] width 896 height 88
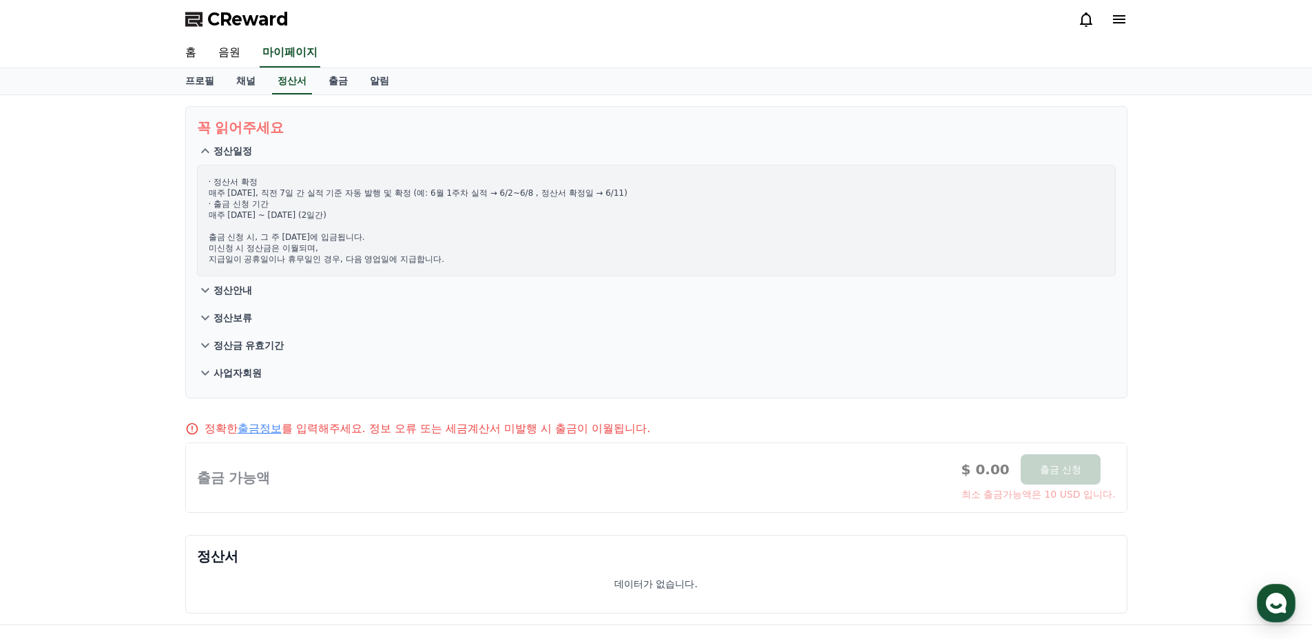
click at [238, 289] on p "정산안내" at bounding box center [233, 290] width 39 height 14
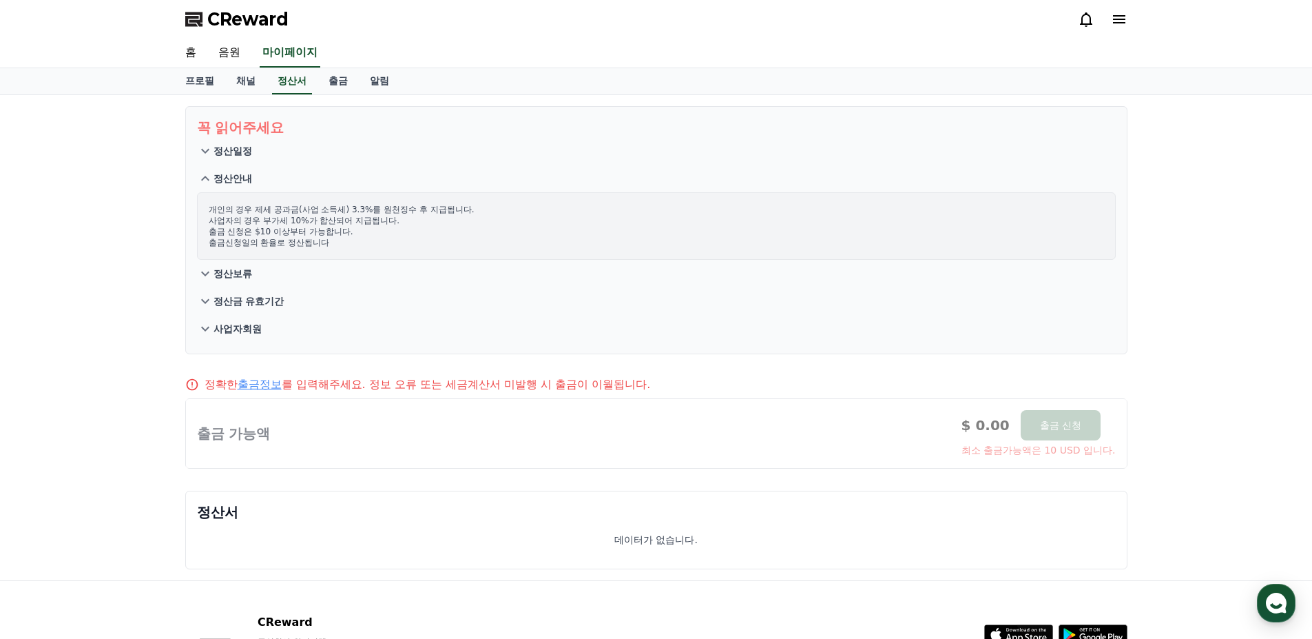
drag, startPoint x: 203, startPoint y: 201, endPoint x: 390, endPoint y: 247, distance: 193.0
click at [390, 247] on div "개인의 경우 제세 공과금(사업 소득세) 3.3%를 원천징수 후 지급됩니다. 사업자의 경우 부가세 10%가 합산되어 지급됩니다. 출금 신청은 $…" at bounding box center [656, 226] width 919 height 68
click at [390, 247] on p "개인의 경우 제세 공과금(사업 소득세) 3.3%를 원천징수 후 지급됩니다. 사업자의 경우 부가세 10%가 합산되어 지급됩니다. 출금 신청은 $…" at bounding box center [657, 226] width 896 height 44
click at [244, 274] on p "정산보류" at bounding box center [233, 274] width 39 height 14
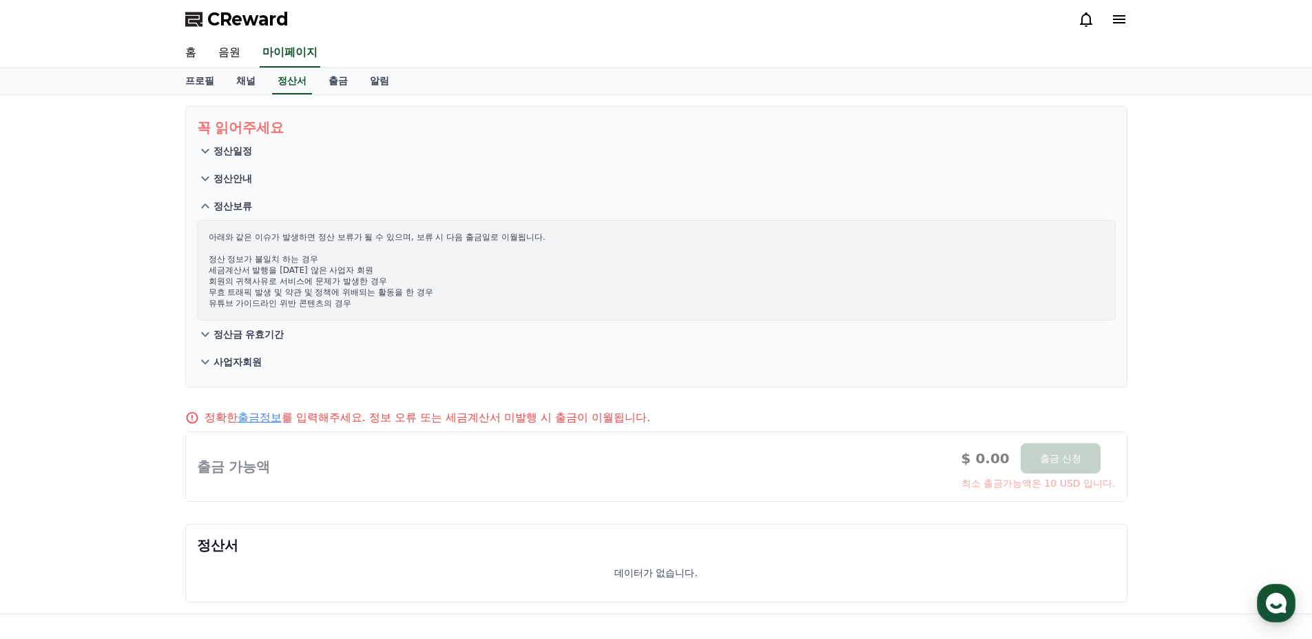
drag, startPoint x: 208, startPoint y: 236, endPoint x: 402, endPoint y: 300, distance: 204.1
click at [402, 300] on div "아래와 같은 이슈가 발생하면 정산 보류가 될 수 있으며, 보류 시 다음 출금일로 이월됩니다. 정산 정보가 불일치 하는 경우 세금계산서 발행을 …" at bounding box center [656, 270] width 919 height 101
click at [234, 338] on p "정산금 유효기간" at bounding box center [249, 334] width 71 height 14
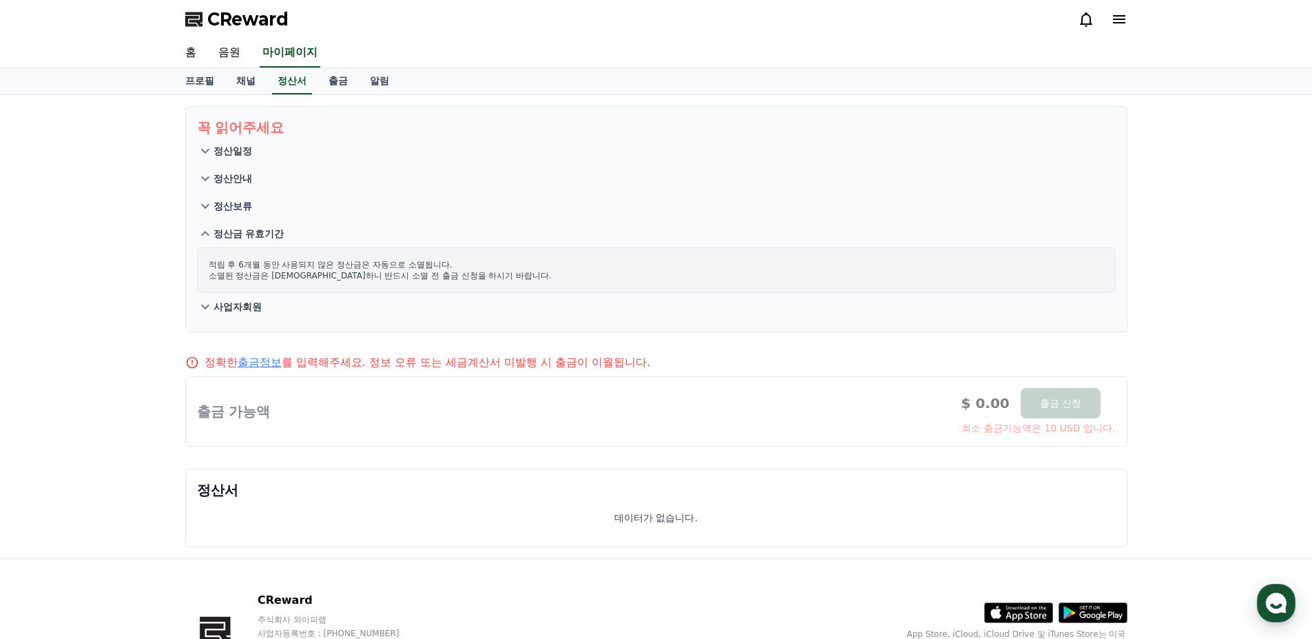
drag, startPoint x: 254, startPoint y: 300, endPoint x: 258, endPoint y: 289, distance: 10.9
click at [253, 300] on p "사업자회원" at bounding box center [238, 307] width 48 height 14
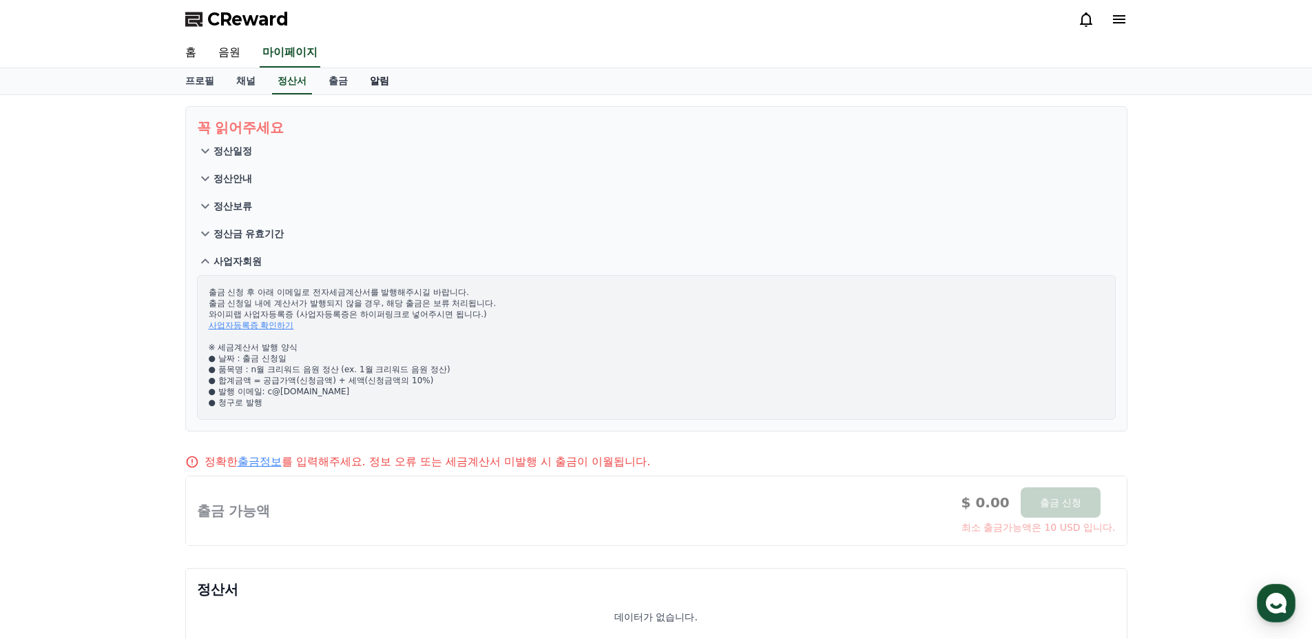
click at [382, 81] on link "알림" at bounding box center [379, 81] width 41 height 26
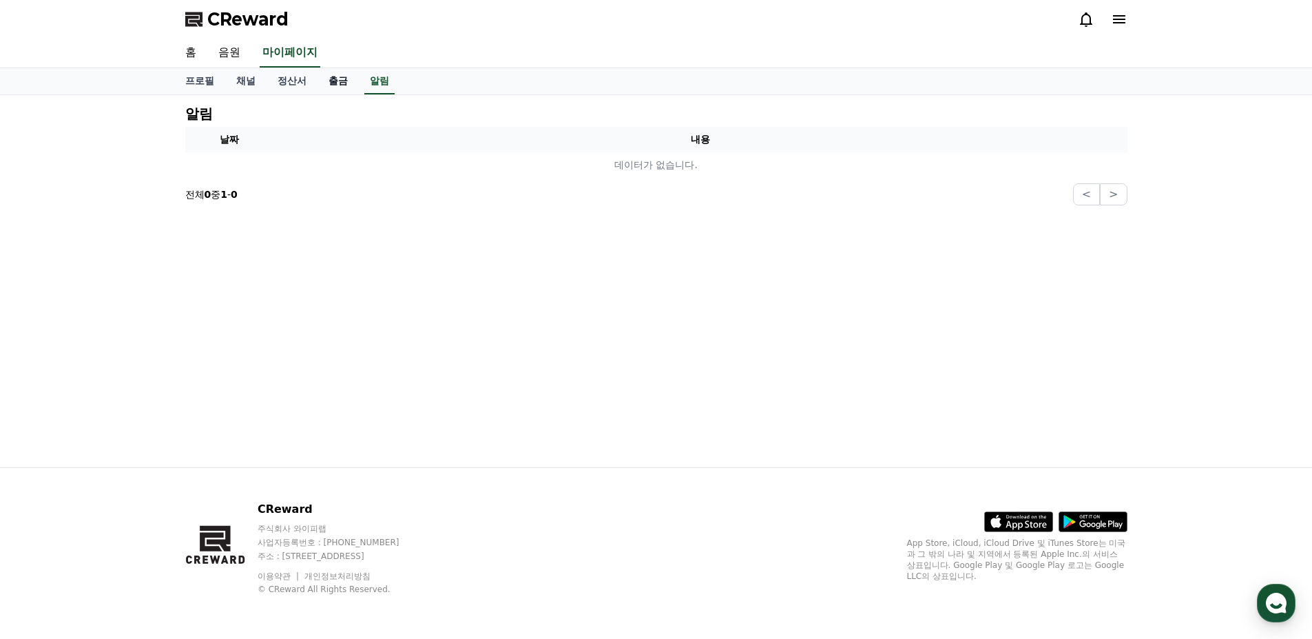
click at [321, 87] on link "출금" at bounding box center [338, 81] width 41 height 26
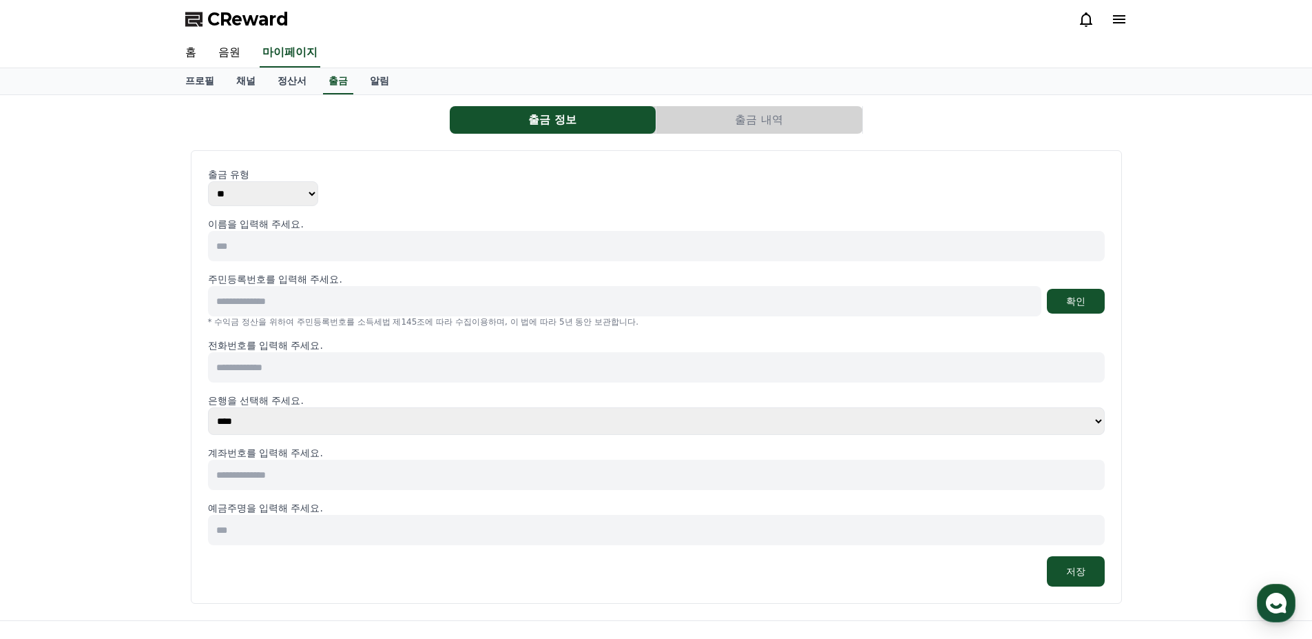
click at [265, 197] on select "** ***" at bounding box center [263, 193] width 110 height 25
click at [776, 112] on button "출금 내역" at bounding box center [760, 120] width 206 height 28
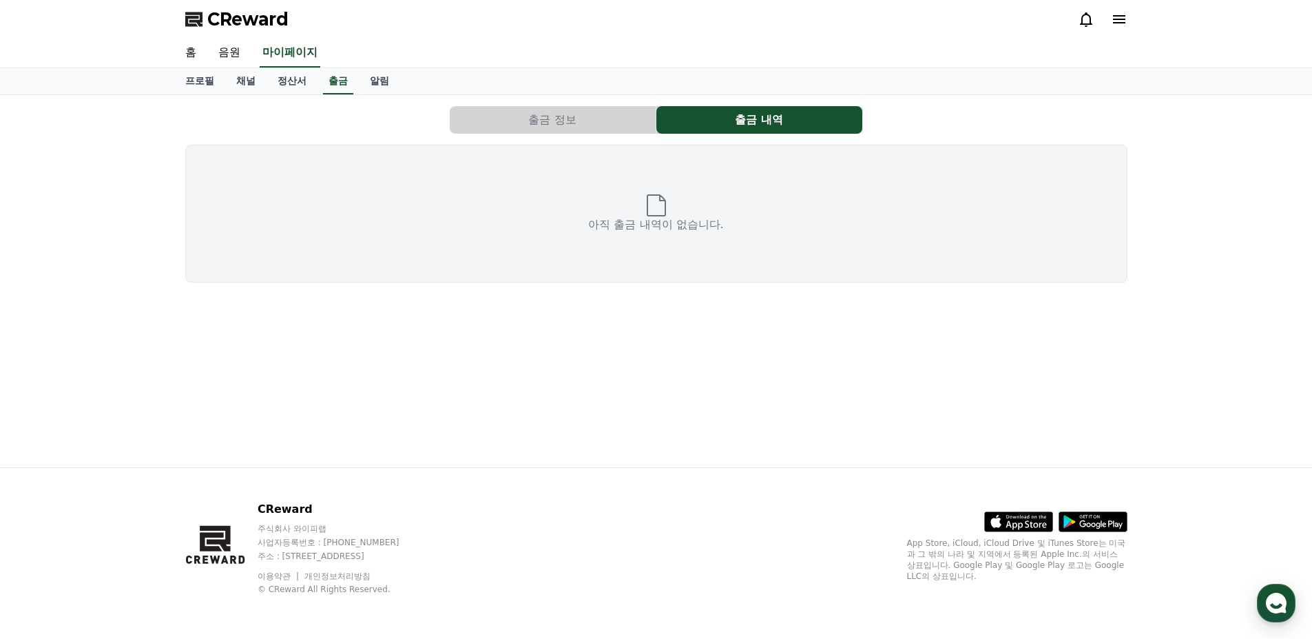
click at [559, 119] on button "출금 정보" at bounding box center [553, 120] width 206 height 28
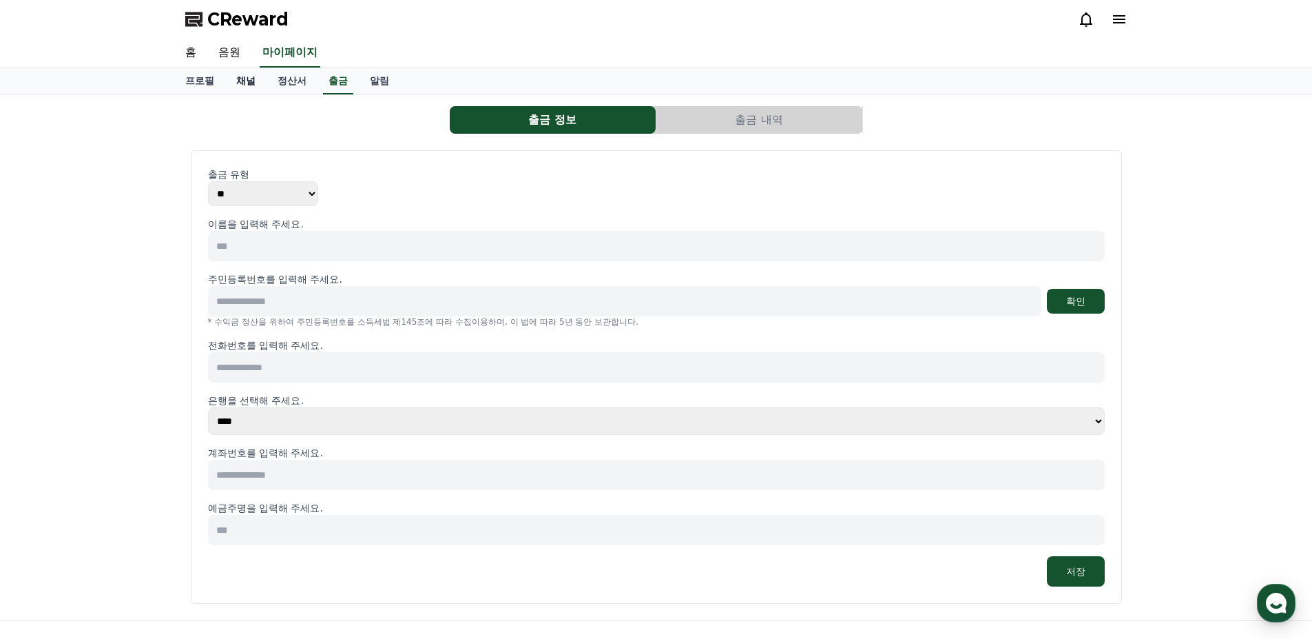
click at [248, 83] on link "채널" at bounding box center [245, 81] width 41 height 26
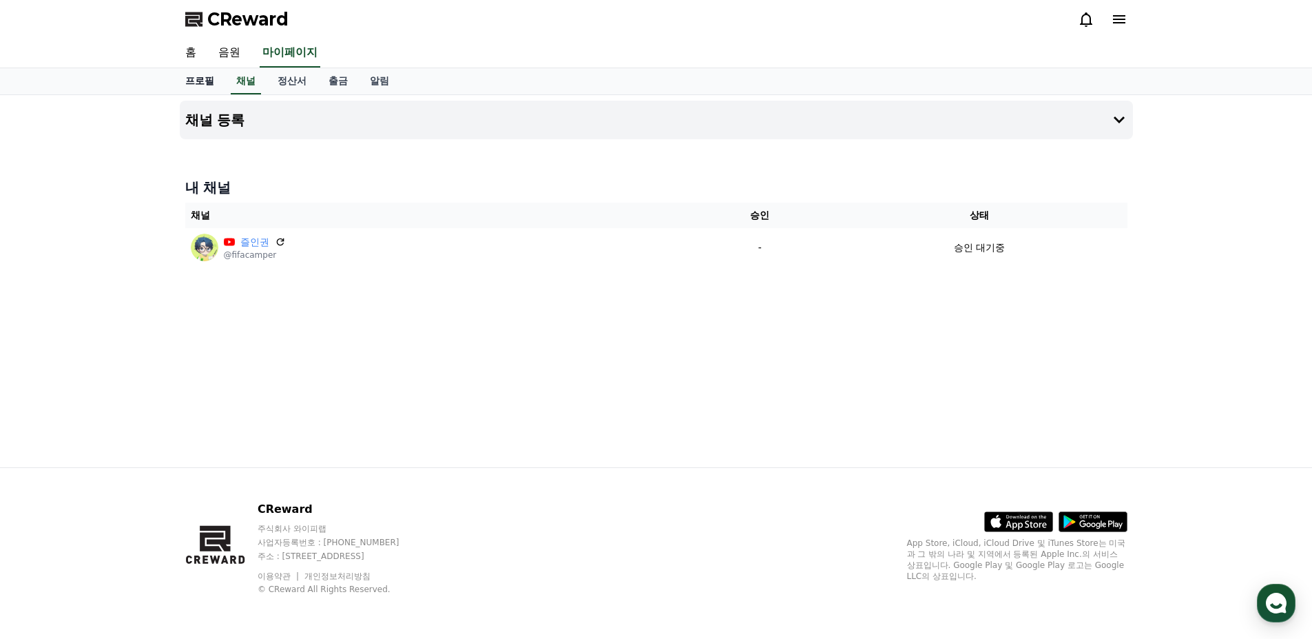
click at [192, 81] on link "프로필" at bounding box center [199, 81] width 51 height 26
select select "**********"
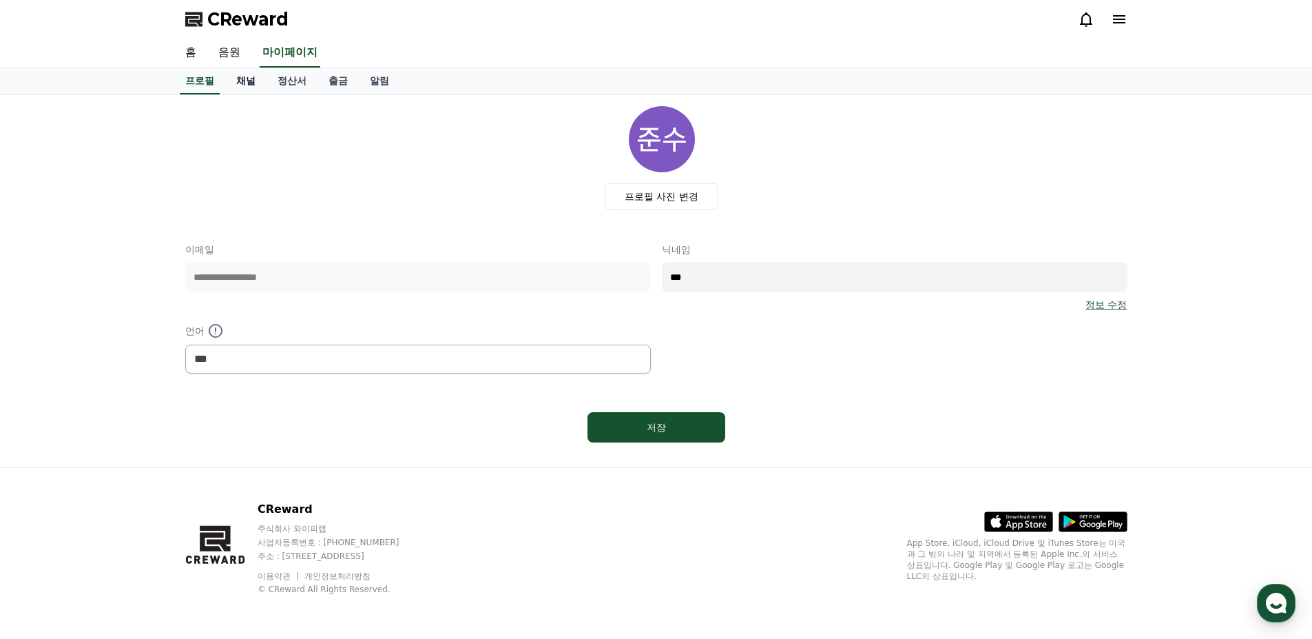
click at [247, 75] on link "채널" at bounding box center [245, 81] width 41 height 26
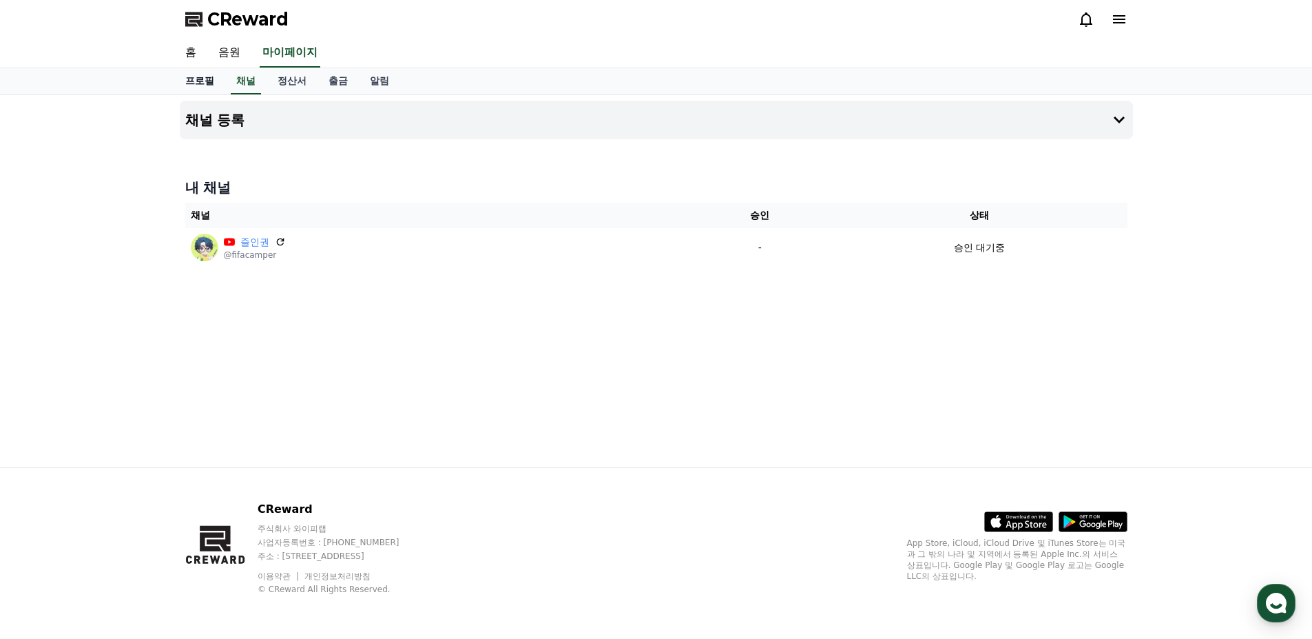
click at [218, 87] on link "프로필" at bounding box center [199, 81] width 51 height 26
select select "**********"
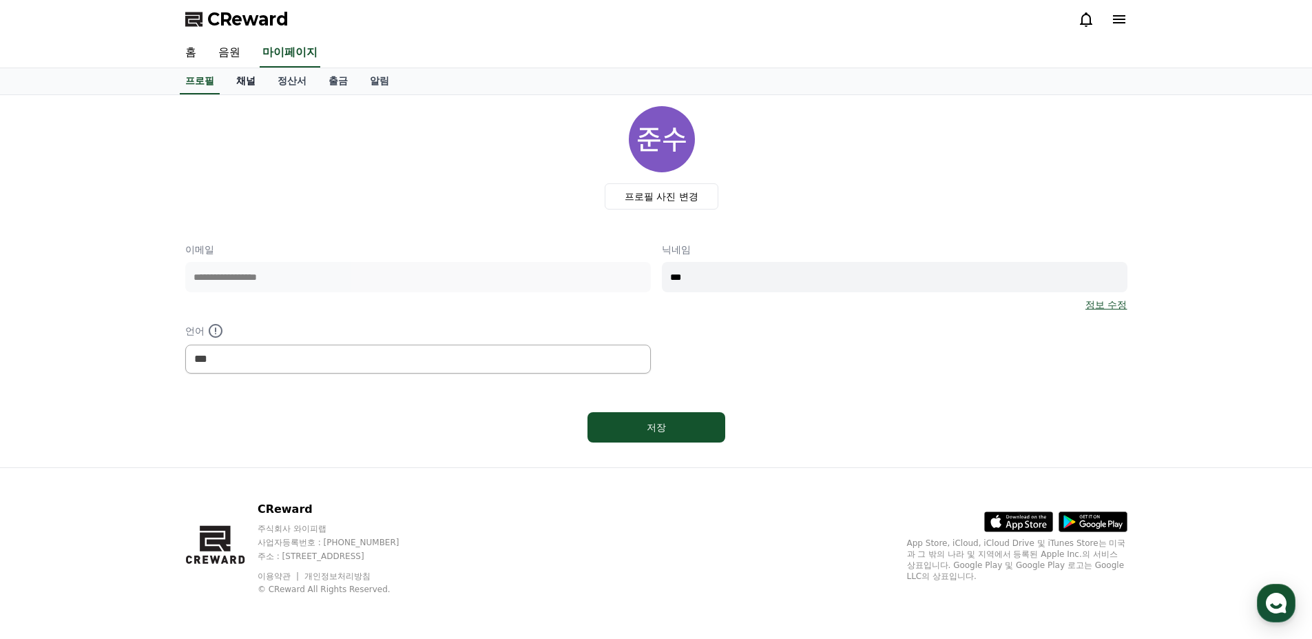
click at [232, 83] on link "채널" at bounding box center [245, 81] width 41 height 26
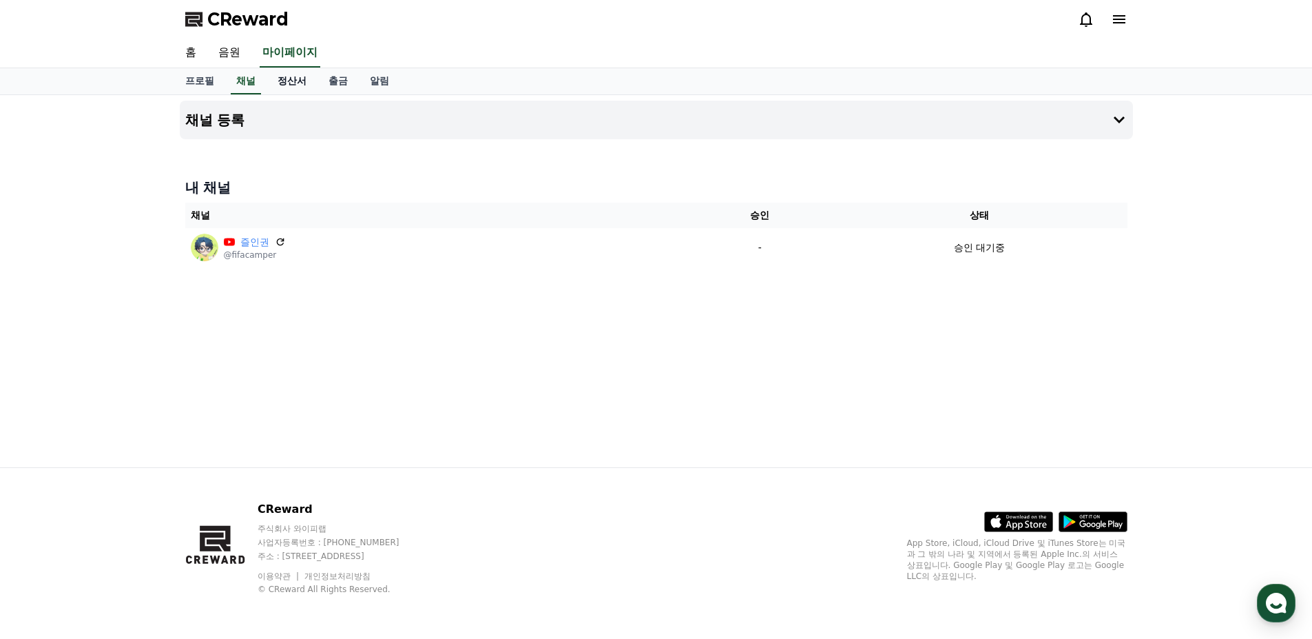
click at [272, 81] on link "정산서" at bounding box center [292, 81] width 51 height 26
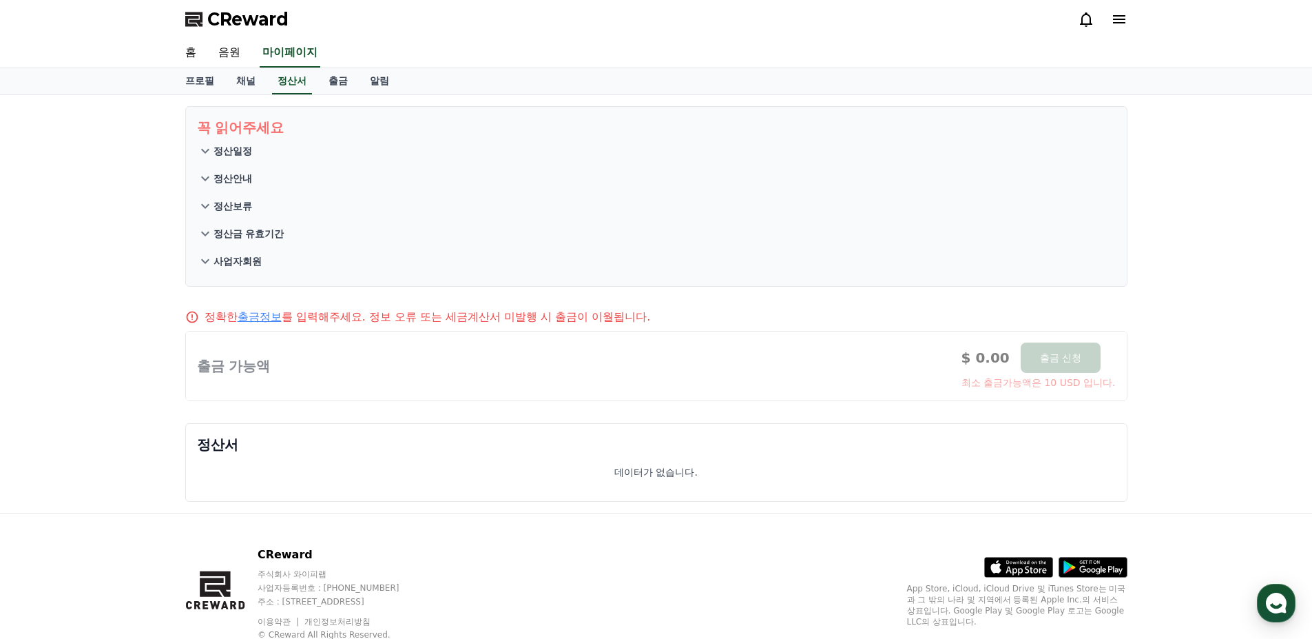
click at [229, 233] on p "정산금 유효기간" at bounding box center [249, 234] width 71 height 14
